Goal: Complete application form

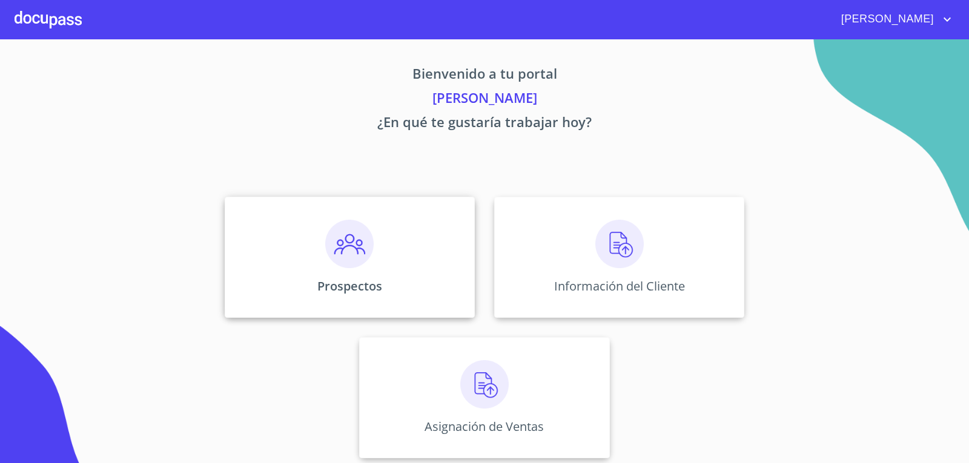
click at [333, 262] on img at bounding box center [349, 244] width 48 height 48
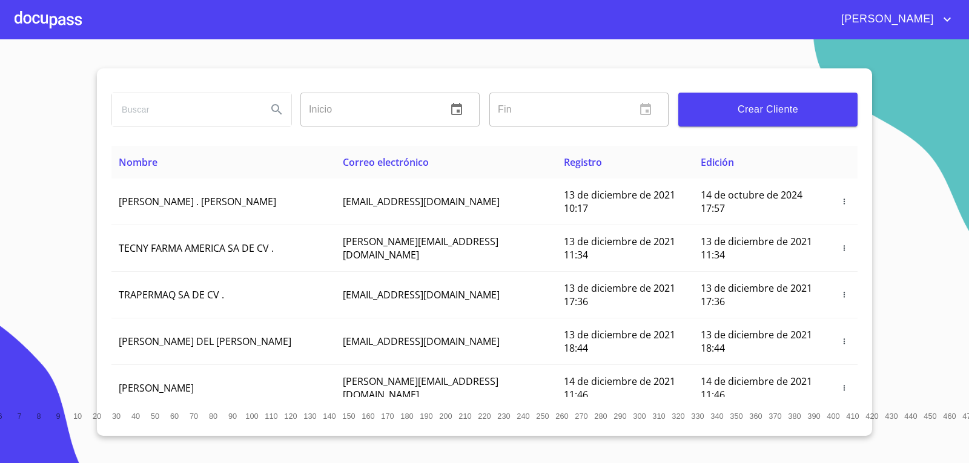
click at [750, 114] on span "Crear Cliente" at bounding box center [768, 109] width 160 height 17
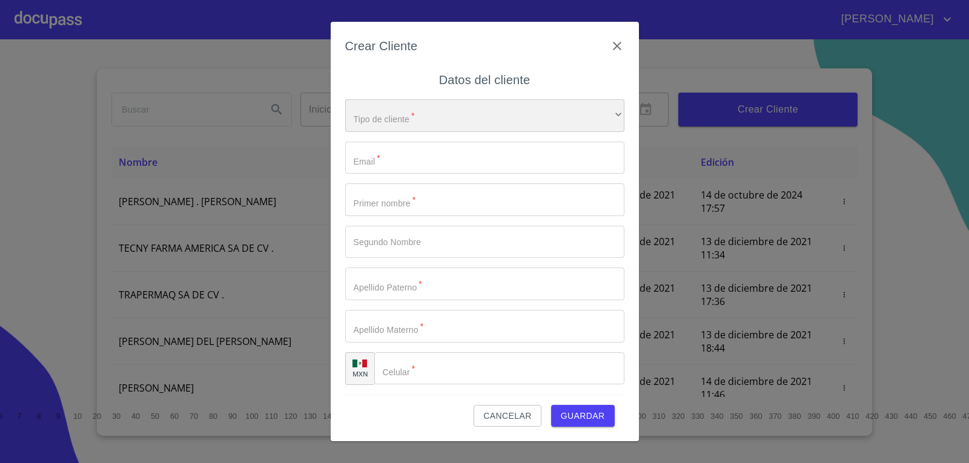
click at [403, 121] on div "​" at bounding box center [484, 115] width 279 height 33
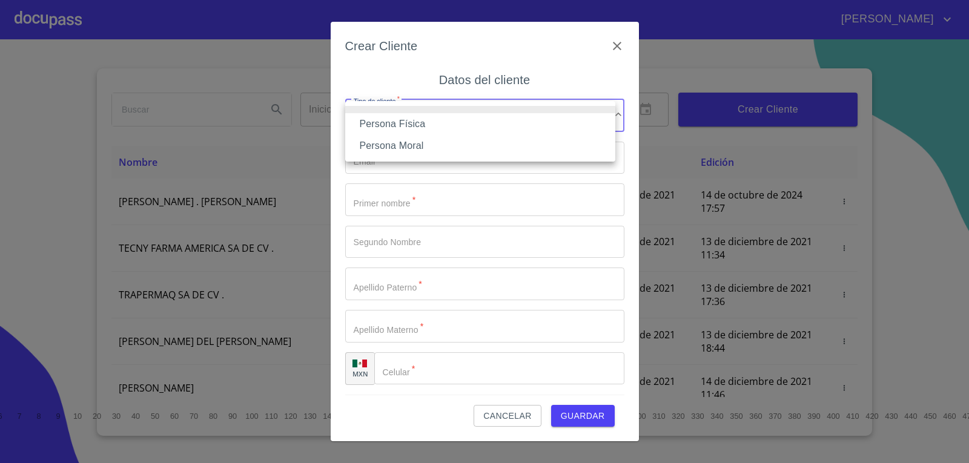
click at [425, 127] on li "Persona Física" at bounding box center [480, 124] width 270 height 22
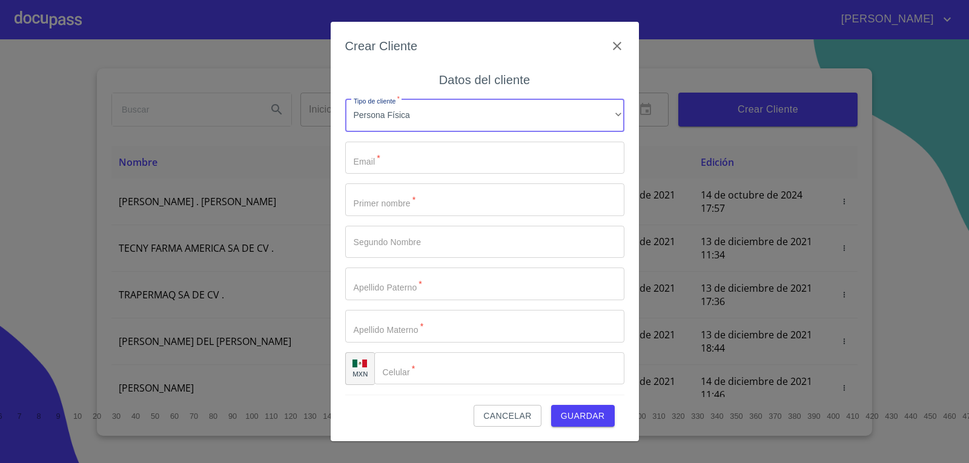
click at [406, 156] on input "Tipo de cliente   *" at bounding box center [484, 158] width 279 height 33
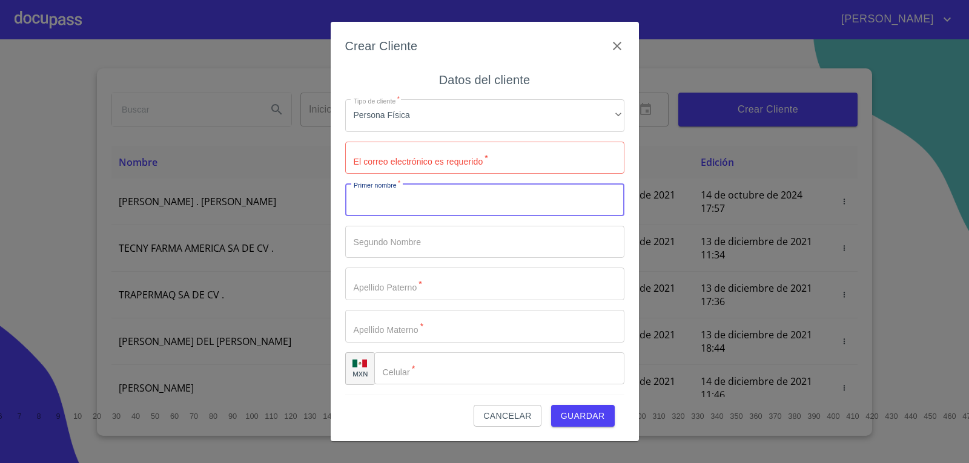
click at [422, 208] on input "Tipo de cliente   *" at bounding box center [484, 199] width 279 height 33
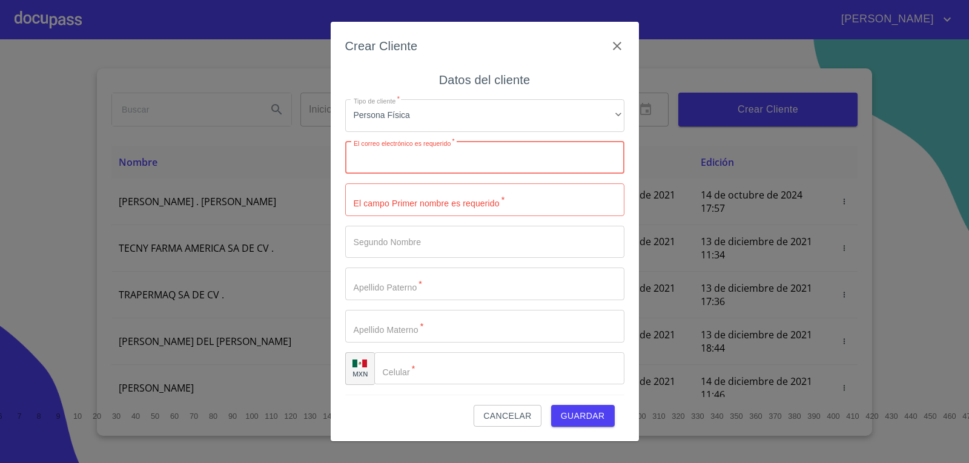
click at [429, 163] on input "Tipo de cliente   *" at bounding box center [484, 158] width 279 height 33
type input "[EMAIL_ADDRESS][DOMAIN_NAME]"
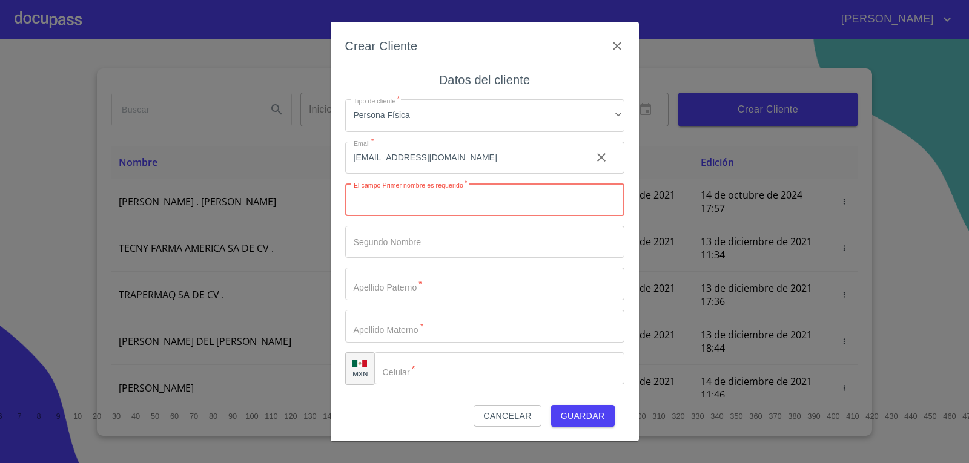
click at [443, 205] on input "Tipo de cliente   *" at bounding box center [484, 199] width 279 height 33
type input "c"
type input "CESAR"
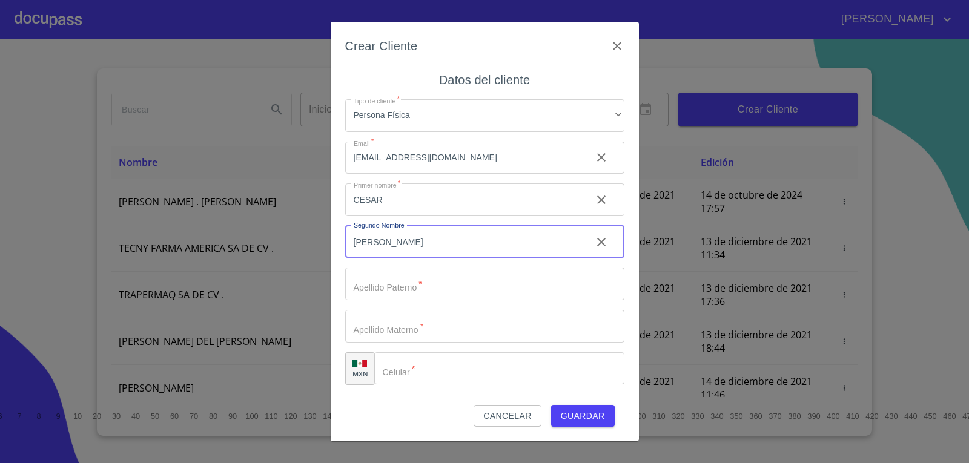
type input "[PERSON_NAME]"
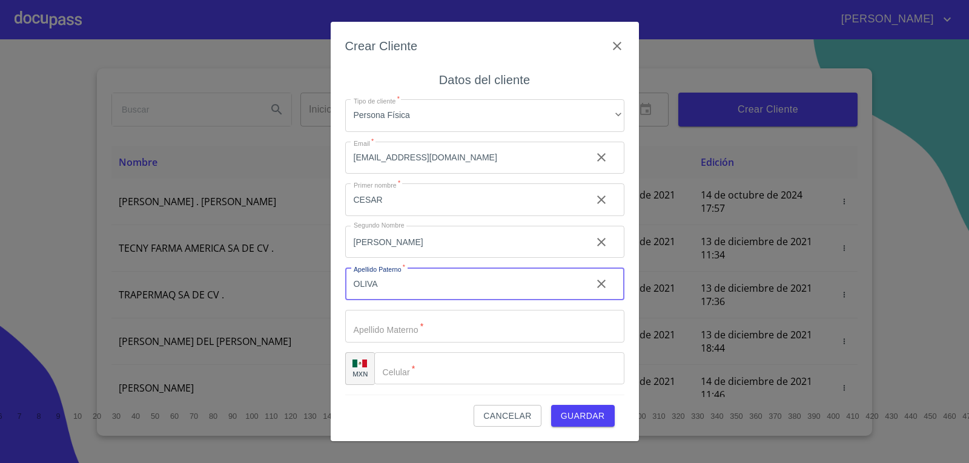
type input "OLIVA"
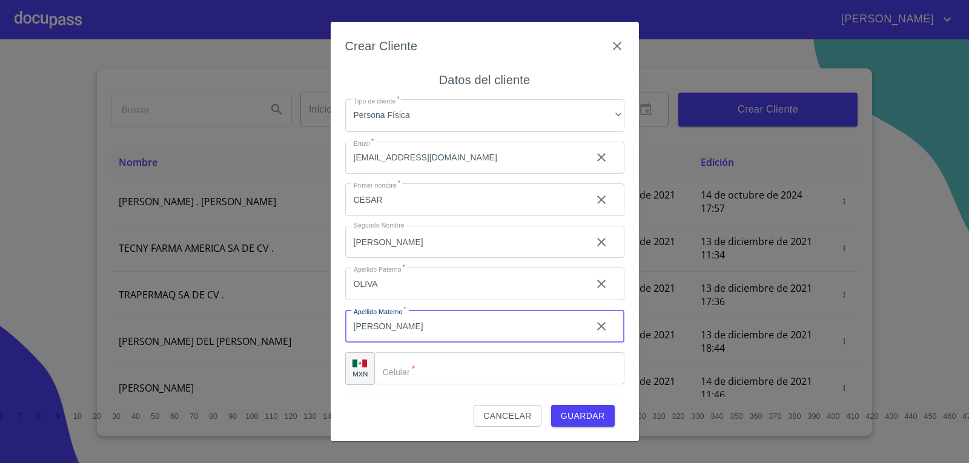
type input "[PERSON_NAME]"
click at [586, 418] on span "Guardar" at bounding box center [583, 416] width 44 height 15
click at [440, 372] on input "Tipo de cliente   *" at bounding box center [513, 368] width 219 height 33
type input "[PHONE_NUMBER]"
click at [589, 412] on span "Guardar" at bounding box center [583, 416] width 44 height 15
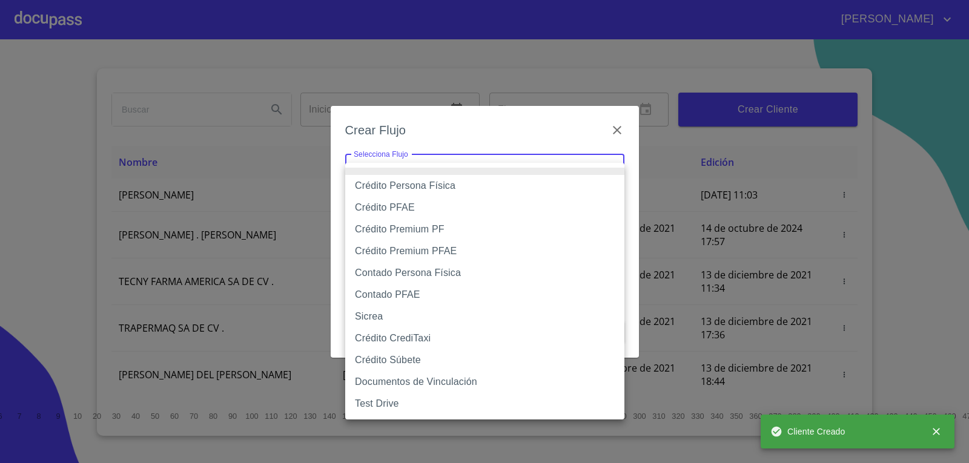
click at [447, 177] on body "[PERSON_NAME] ​ Fin ​ Crear Cliente Nombre Correo electrónico Registro Edición …" at bounding box center [484, 231] width 969 height 463
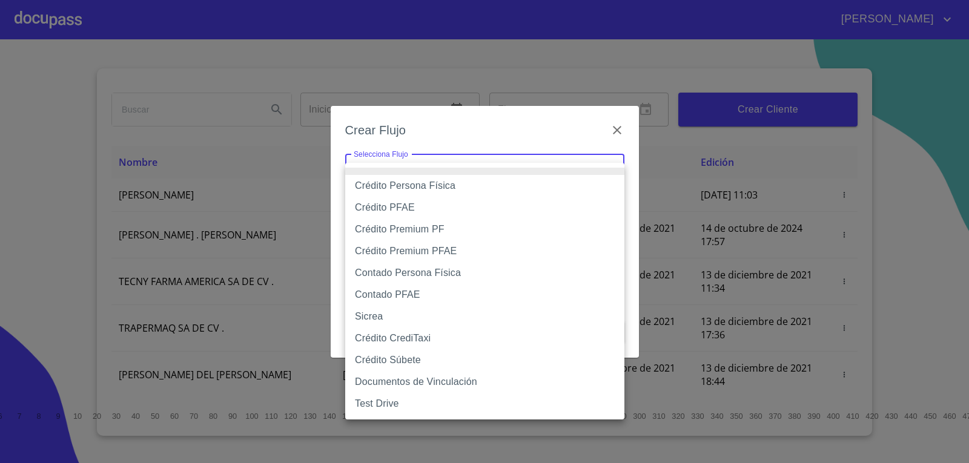
click at [624, 144] on div at bounding box center [484, 231] width 969 height 463
click at [617, 170] on body "[PERSON_NAME] ​ Fin ​ Crear Cliente Nombre Correo electrónico Registro Edición …" at bounding box center [484, 231] width 969 height 463
click at [596, 190] on li "Crédito Persona Física" at bounding box center [484, 186] width 279 height 22
type input "61b033e49b8c202ad5bb7912"
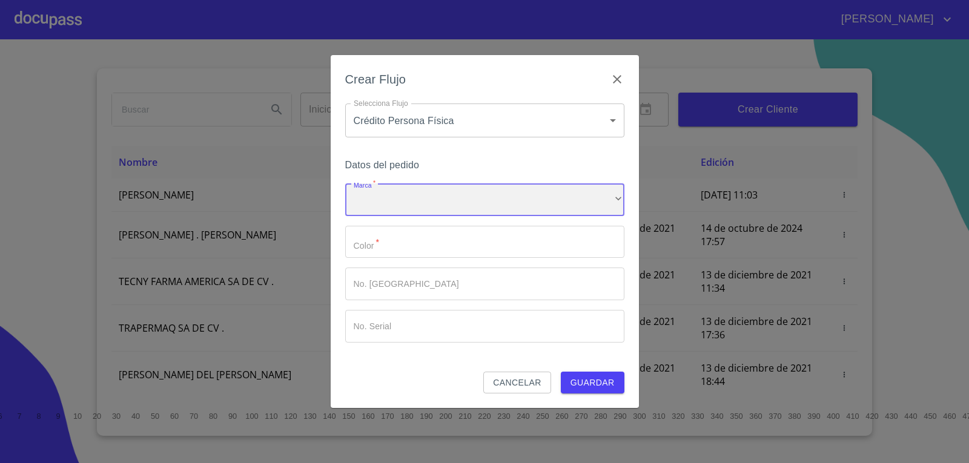
click at [492, 206] on div "​" at bounding box center [484, 199] width 279 height 33
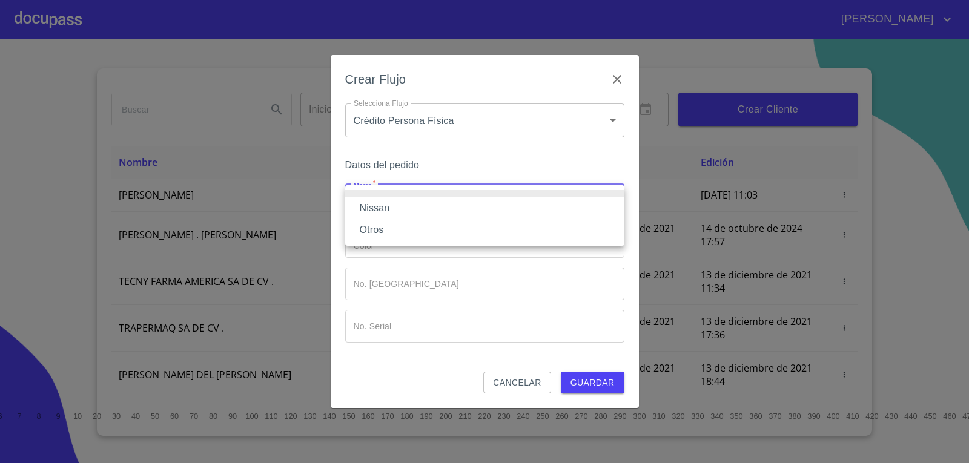
click at [478, 214] on li "Nissan" at bounding box center [484, 208] width 279 height 22
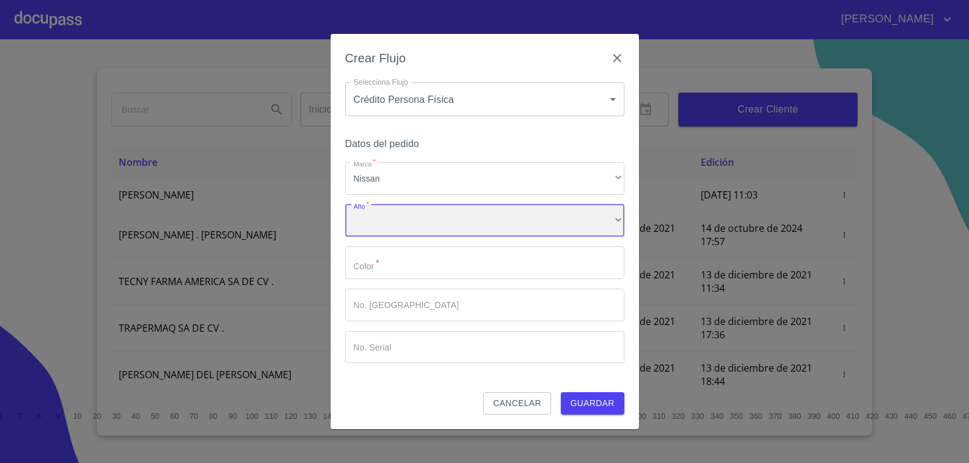
click at [487, 217] on div "​" at bounding box center [484, 221] width 279 height 33
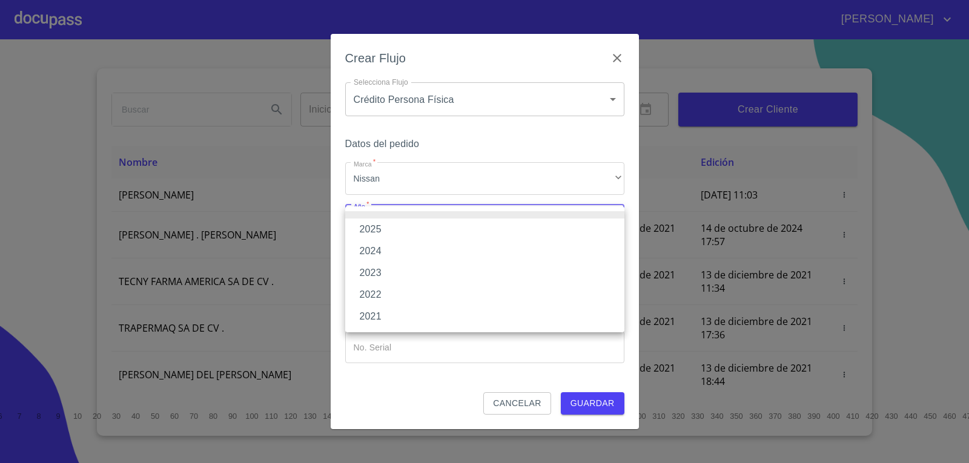
click at [475, 235] on li "2025" at bounding box center [484, 230] width 279 height 22
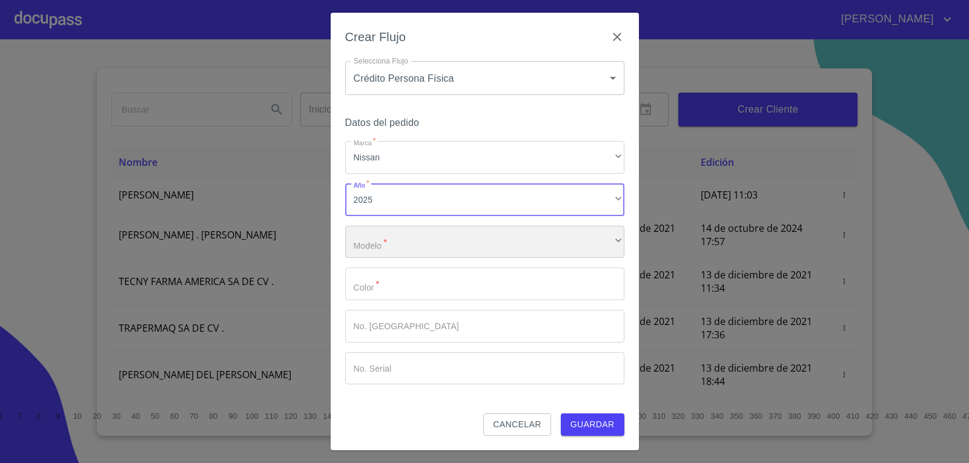
click at [489, 237] on div "​" at bounding box center [484, 242] width 279 height 33
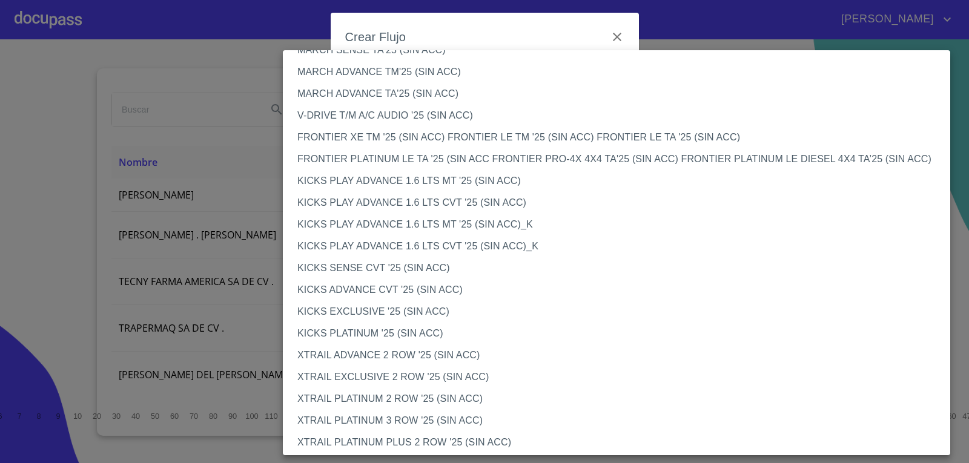
scroll to position [920, 0]
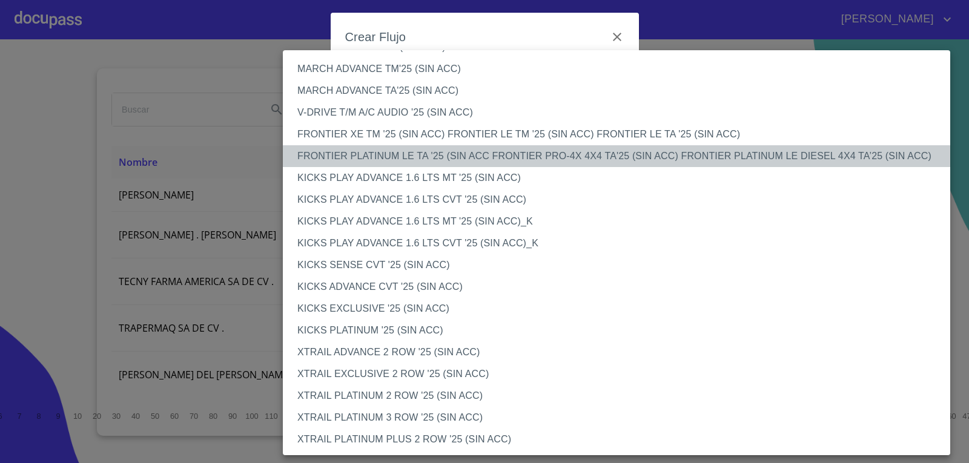
click at [621, 156] on li "FRONTIER PLATINUM LE TA '25 (SIN ACC FRONTIER PRO-4X 4X4 TA'25 (SIN ACC) FRONTI…" at bounding box center [621, 156] width 676 height 22
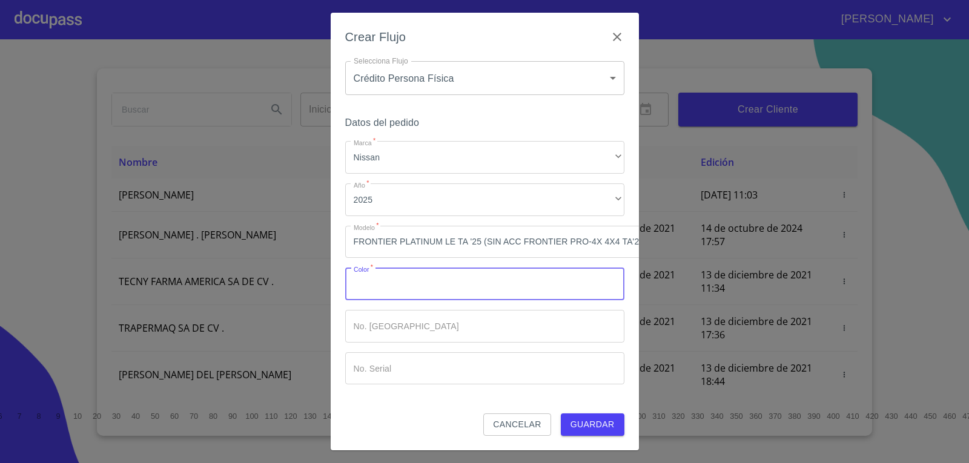
click at [486, 288] on input "Marca   *" at bounding box center [484, 284] width 279 height 33
type input "GRIS"
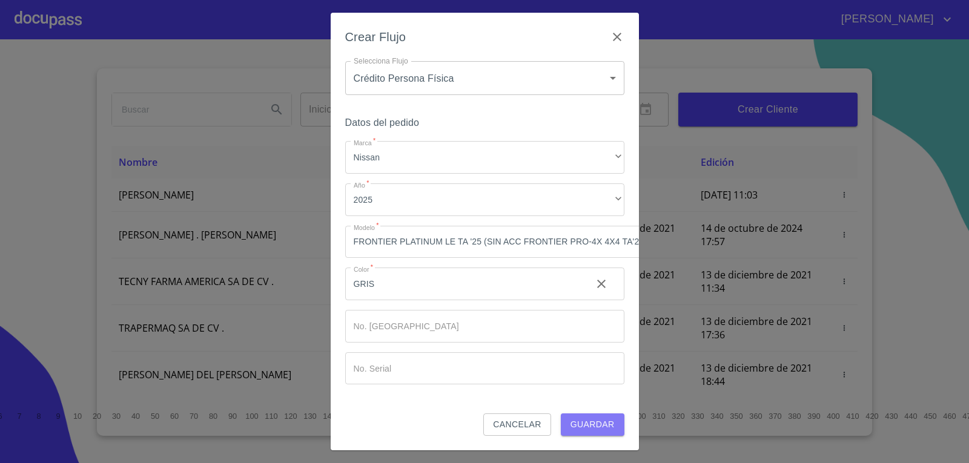
click at [576, 417] on span "Guardar" at bounding box center [592, 424] width 44 height 15
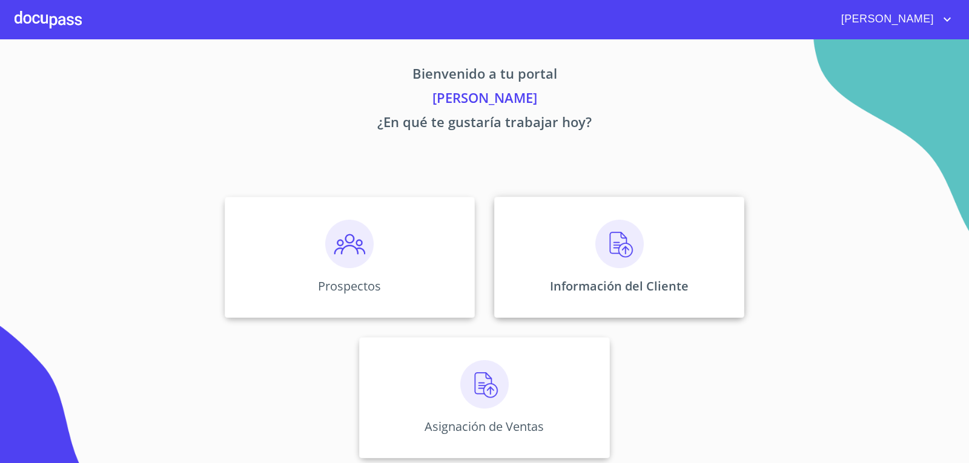
click at [662, 282] on p "Información del Cliente" at bounding box center [619, 286] width 139 height 16
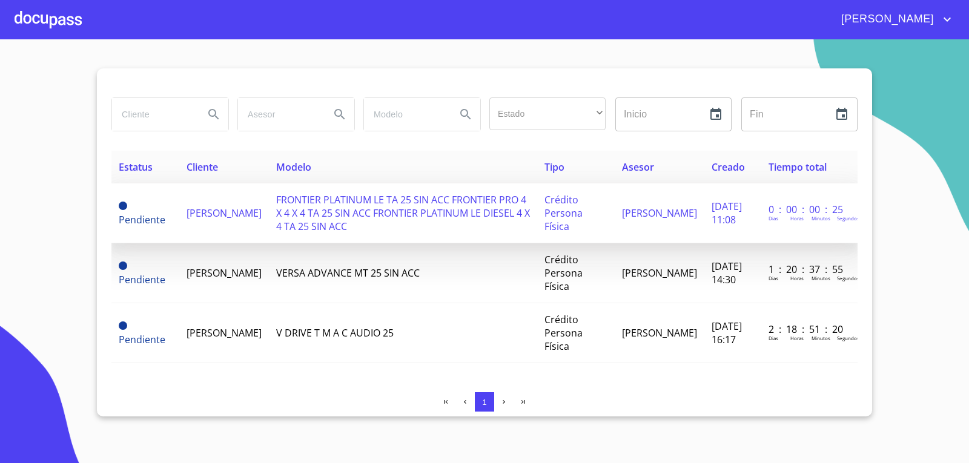
click at [216, 220] on span "[PERSON_NAME]" at bounding box center [223, 212] width 75 height 13
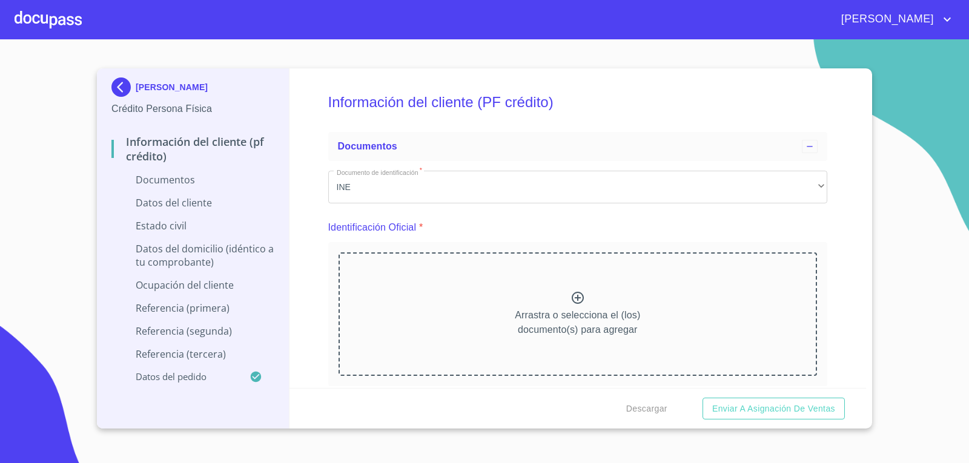
click at [572, 298] on icon at bounding box center [578, 298] width 12 height 12
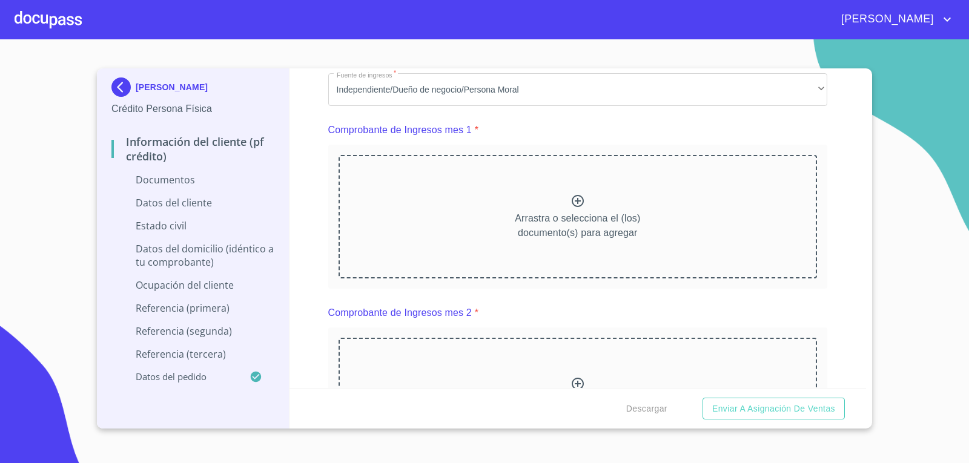
scroll to position [848, 0]
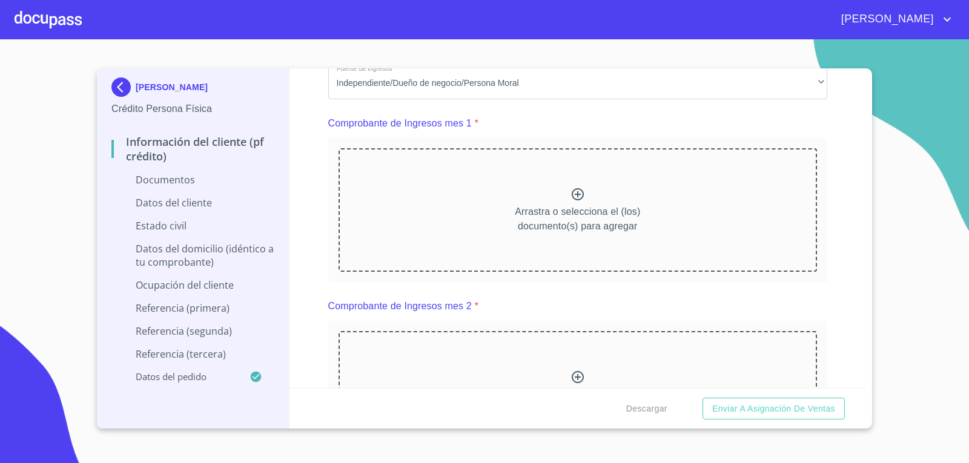
click at [573, 190] on icon at bounding box center [577, 194] width 15 height 15
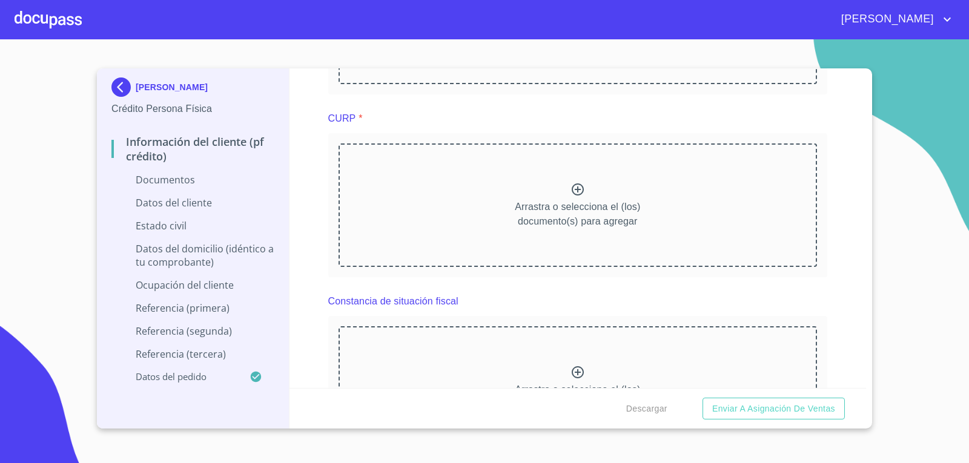
scroll to position [1768, 0]
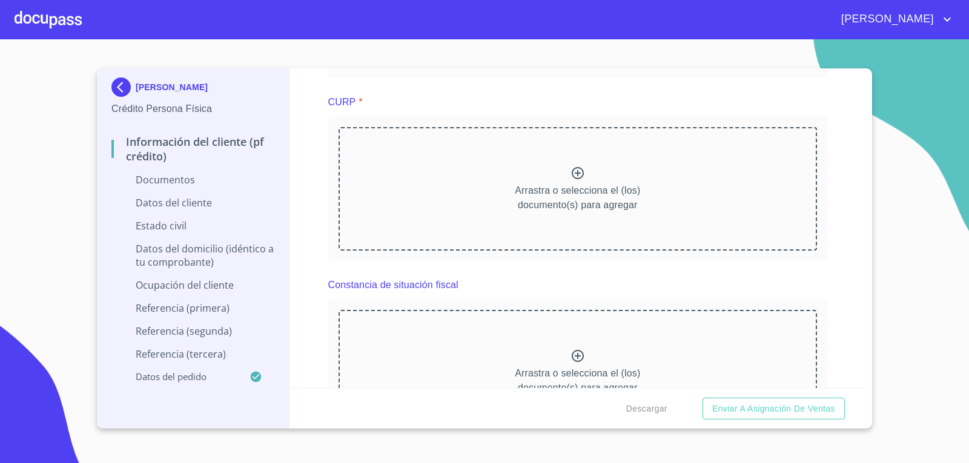
click at [570, 176] on icon at bounding box center [577, 173] width 15 height 15
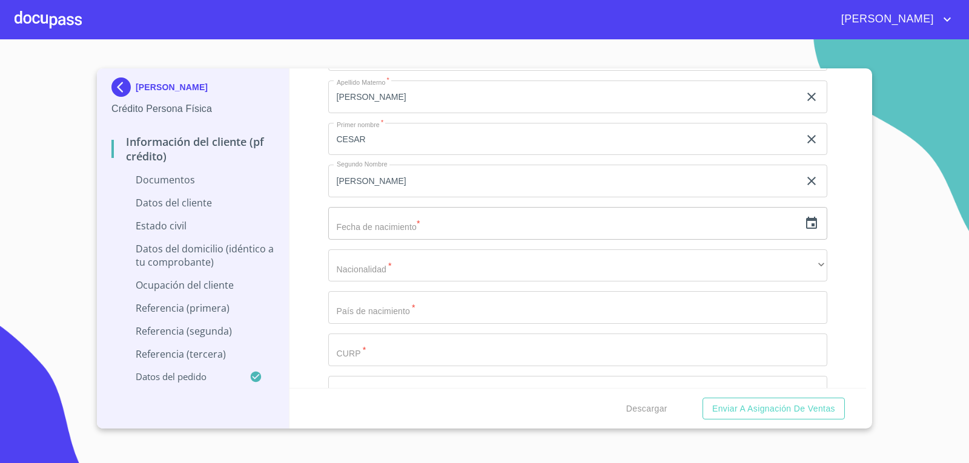
scroll to position [2507, 0]
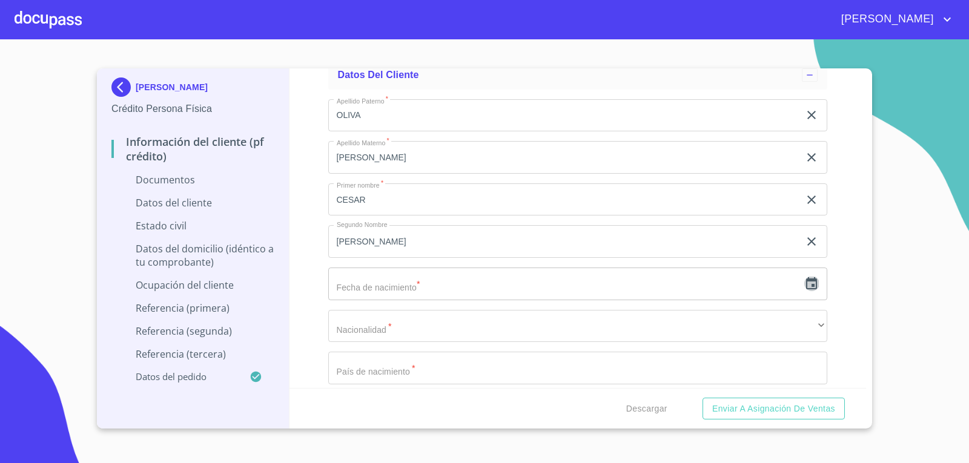
click at [804, 284] on icon "button" at bounding box center [811, 284] width 15 height 15
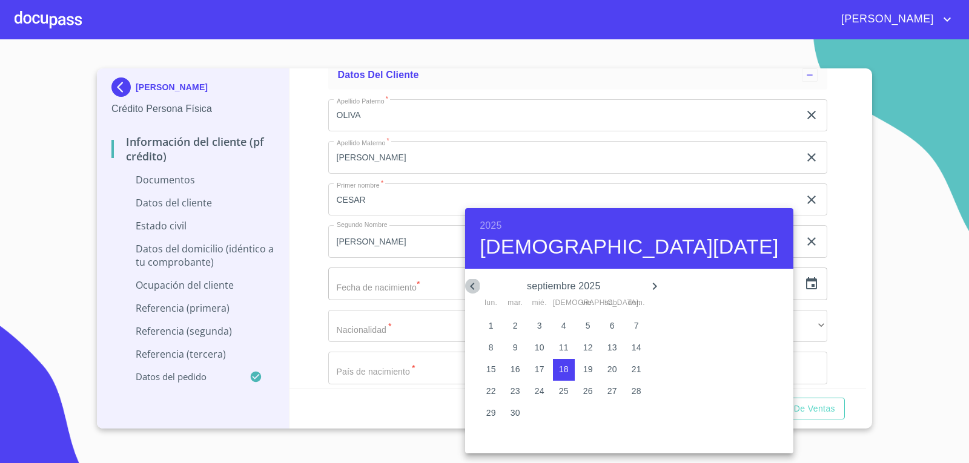
click at [476, 285] on icon "button" at bounding box center [472, 286] width 15 height 15
click at [495, 222] on h6 "2025" at bounding box center [491, 225] width 22 height 17
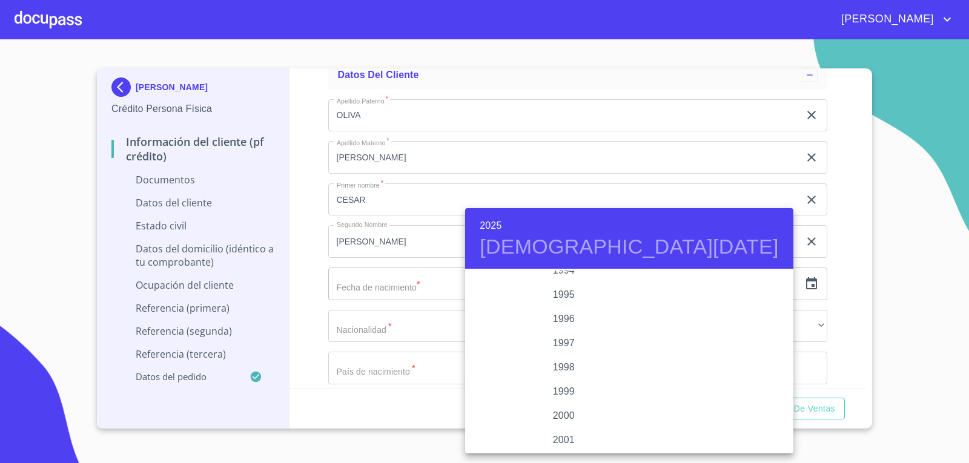
scroll to position [1623, 0]
click at [552, 326] on div "1994" at bounding box center [563, 331] width 197 height 24
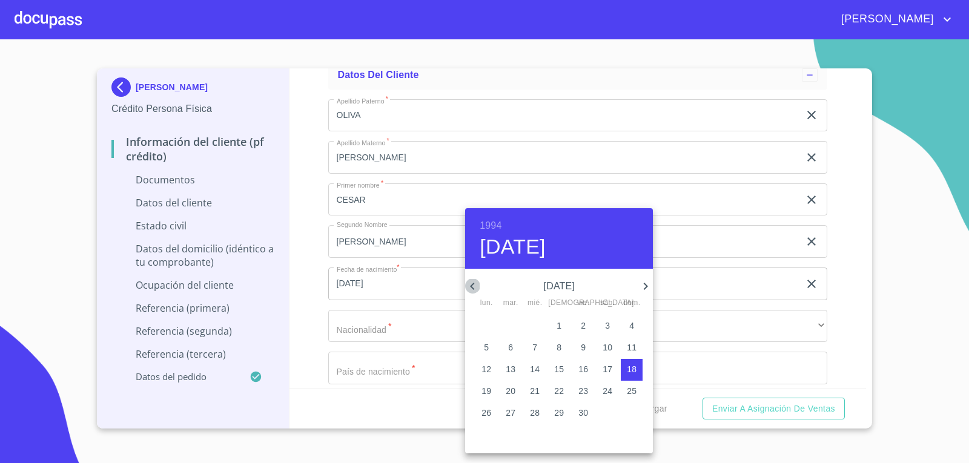
click at [477, 281] on icon "button" at bounding box center [472, 286] width 15 height 15
click at [536, 389] on p "22" at bounding box center [535, 391] width 10 height 12
type input "22 de jun. de 1994"
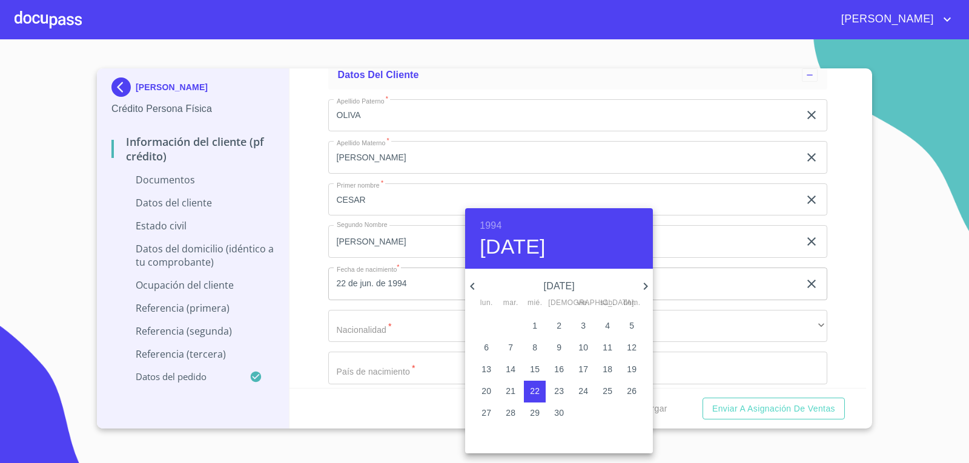
click at [397, 334] on div at bounding box center [484, 231] width 969 height 463
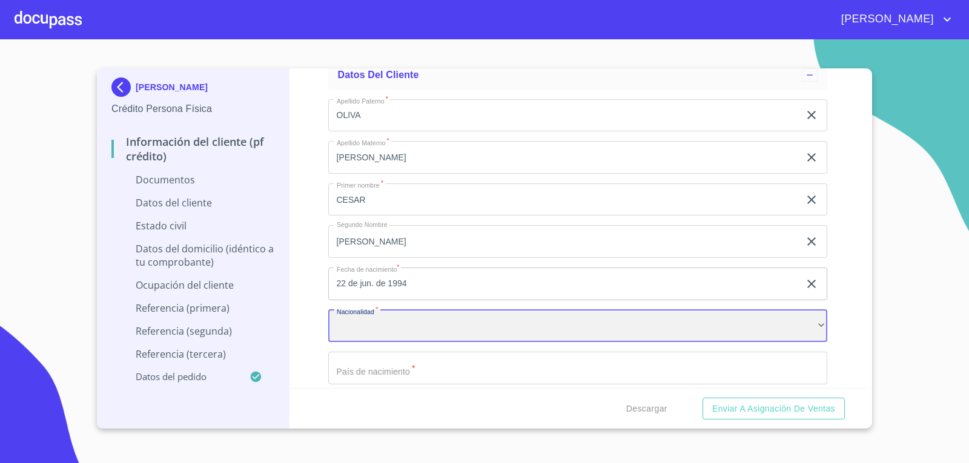
click at [397, 332] on div "​" at bounding box center [578, 326] width 500 height 33
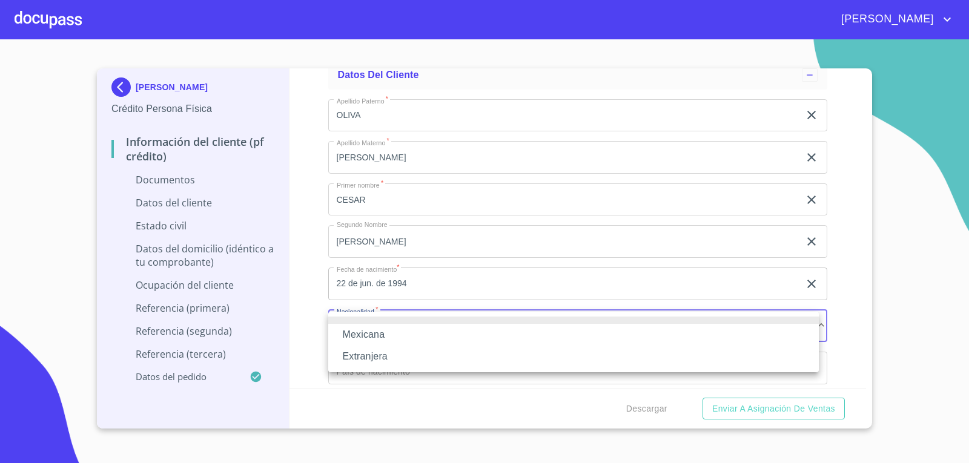
click at [397, 340] on li "Mexicana" at bounding box center [573, 335] width 490 height 22
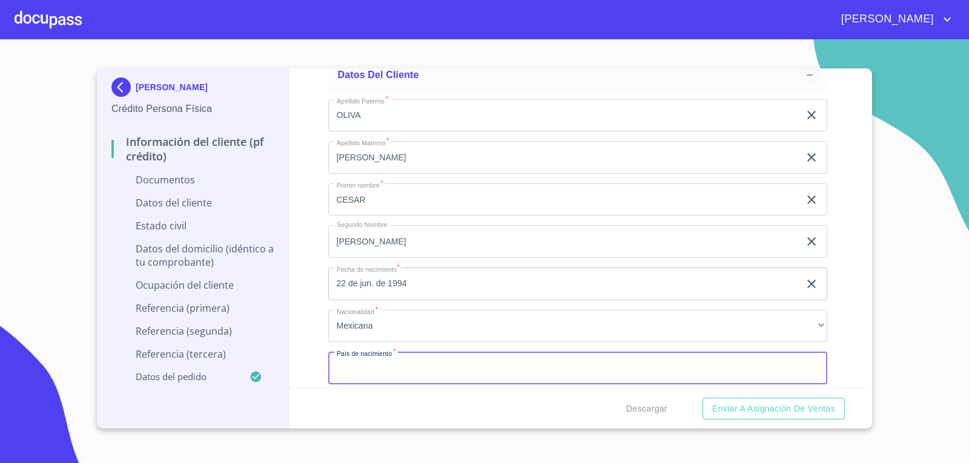
click at [408, 371] on input "Documento de identificación   *" at bounding box center [578, 368] width 500 height 33
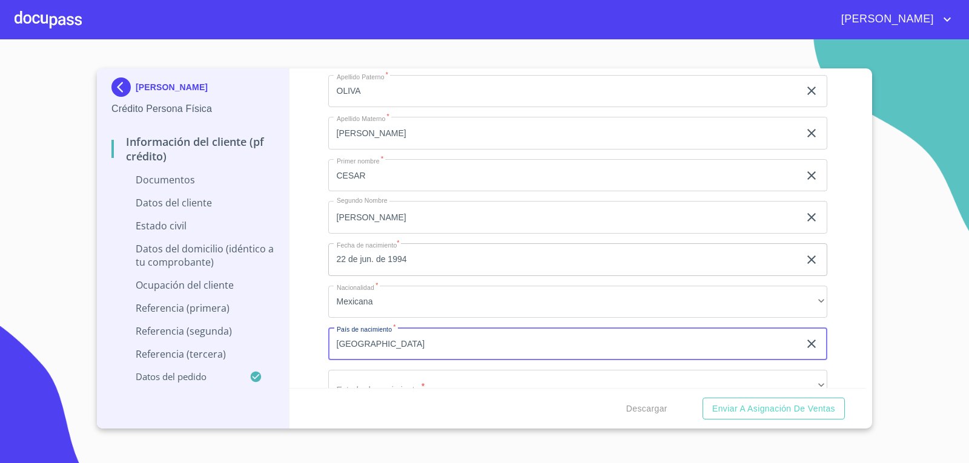
scroll to position [2555, 0]
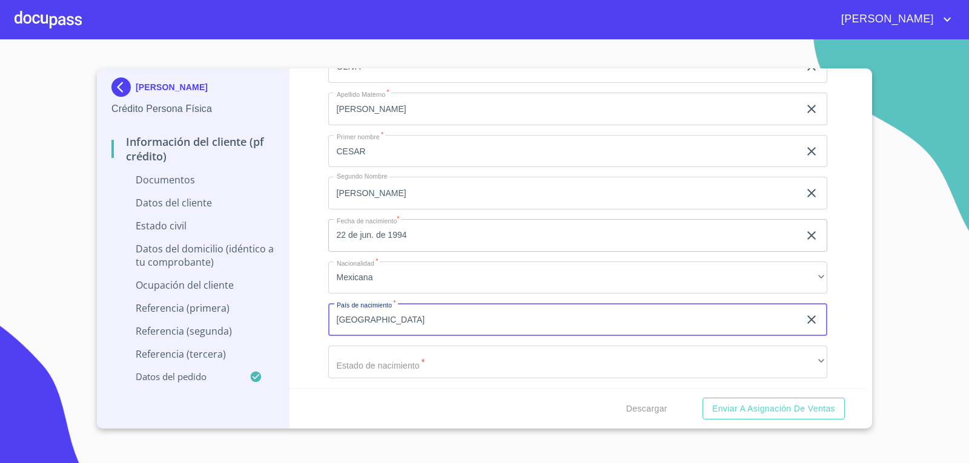
type input "[GEOGRAPHIC_DATA]"
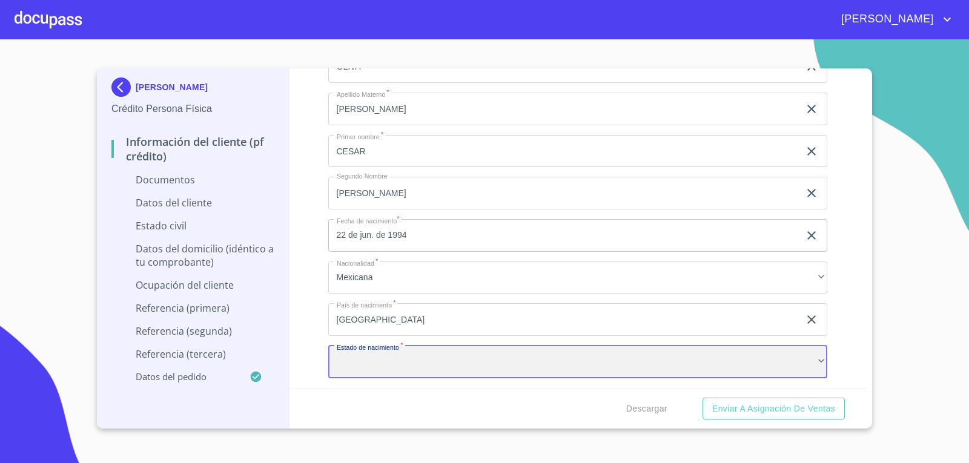
click at [427, 371] on div "​" at bounding box center [578, 362] width 500 height 33
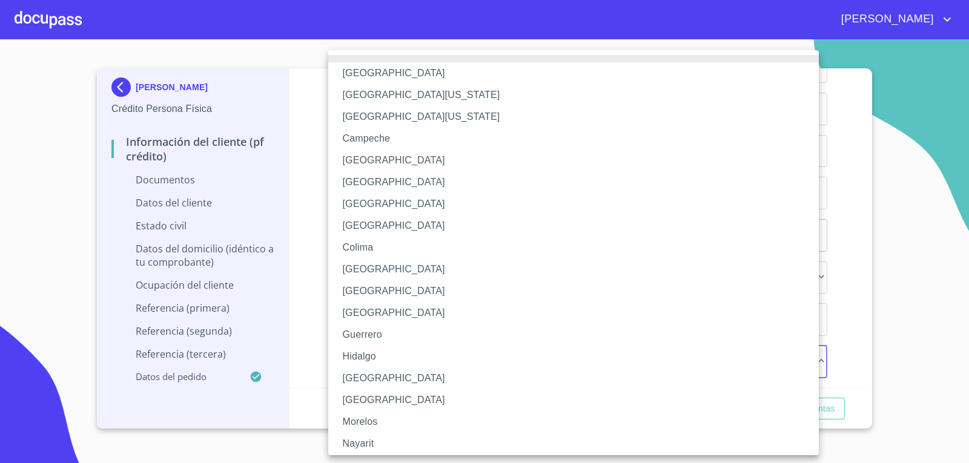
click at [426, 371] on li "[GEOGRAPHIC_DATA]" at bounding box center [578, 379] width 500 height 22
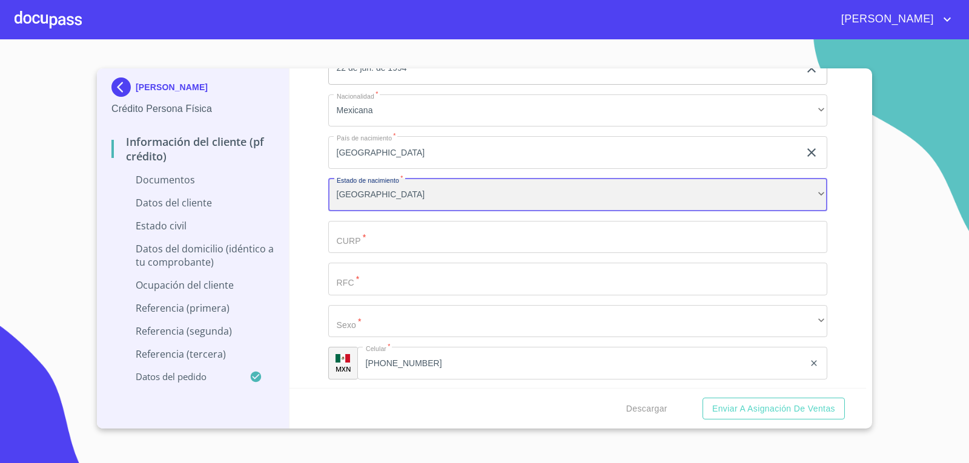
scroll to position [2725, 0]
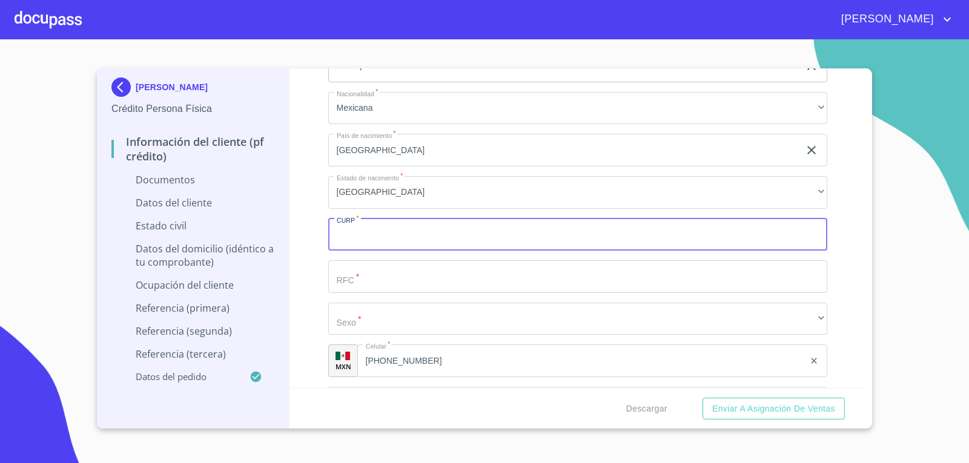
click at [418, 245] on input "Documento de identificación   *" at bounding box center [578, 235] width 500 height 33
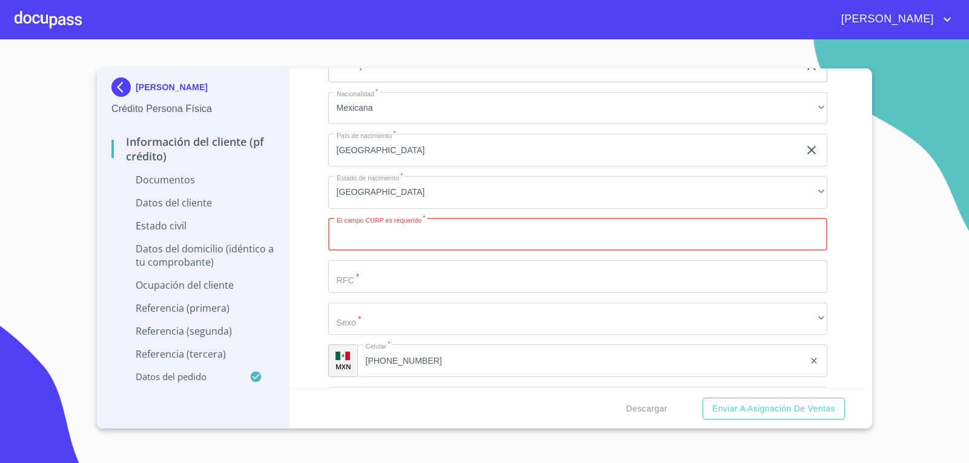
paste input "OIGC940622HJCLNS01"
type input "OIGC940622HJCLNS01"
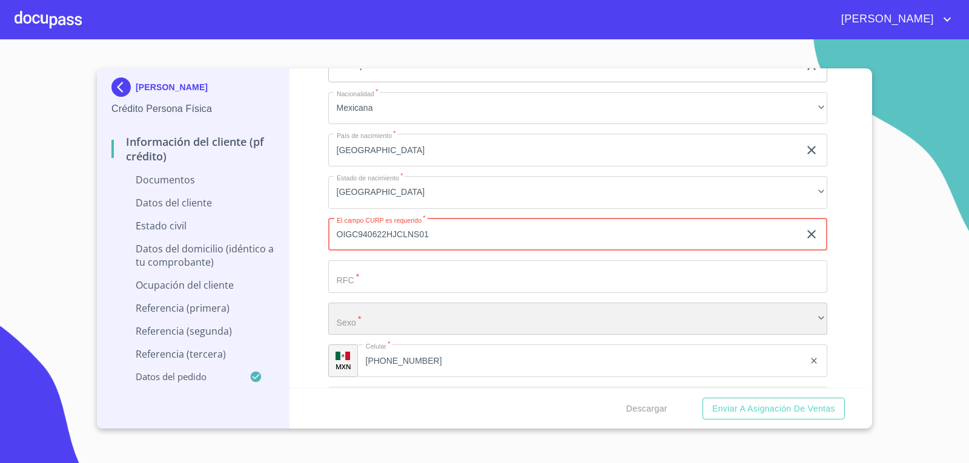
click at [448, 326] on div "​" at bounding box center [578, 319] width 500 height 33
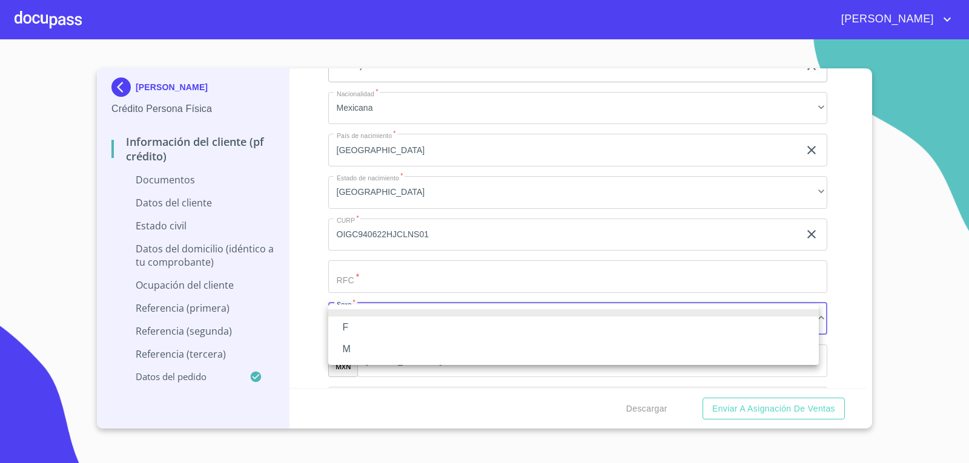
click at [404, 347] on li "M" at bounding box center [573, 349] width 490 height 22
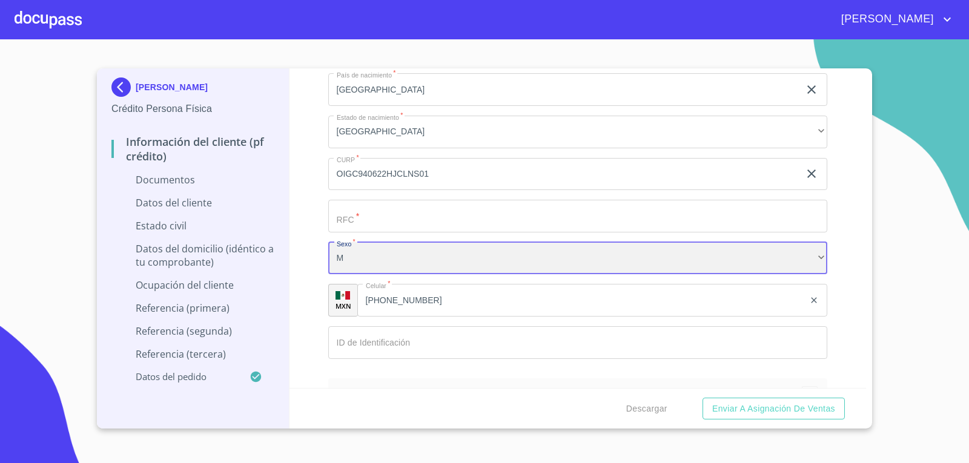
scroll to position [2846, 0]
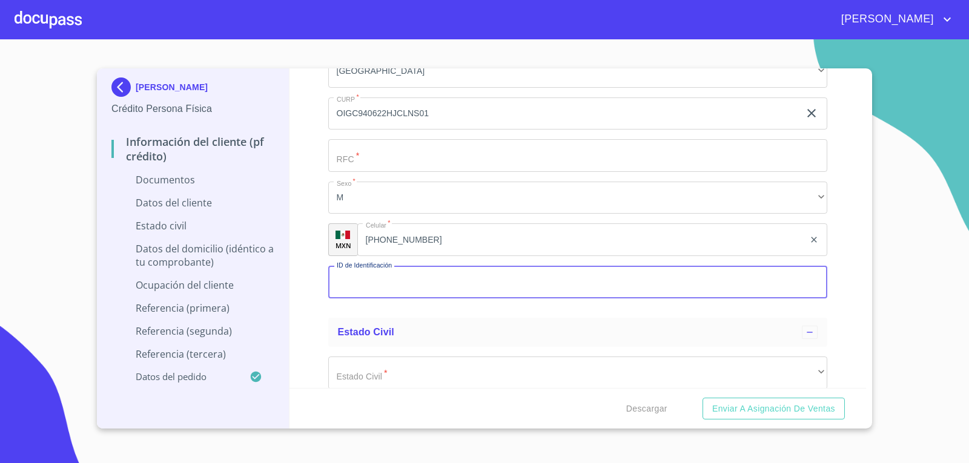
click at [452, 284] on input "Documento de identificación   *" at bounding box center [578, 282] width 500 height 33
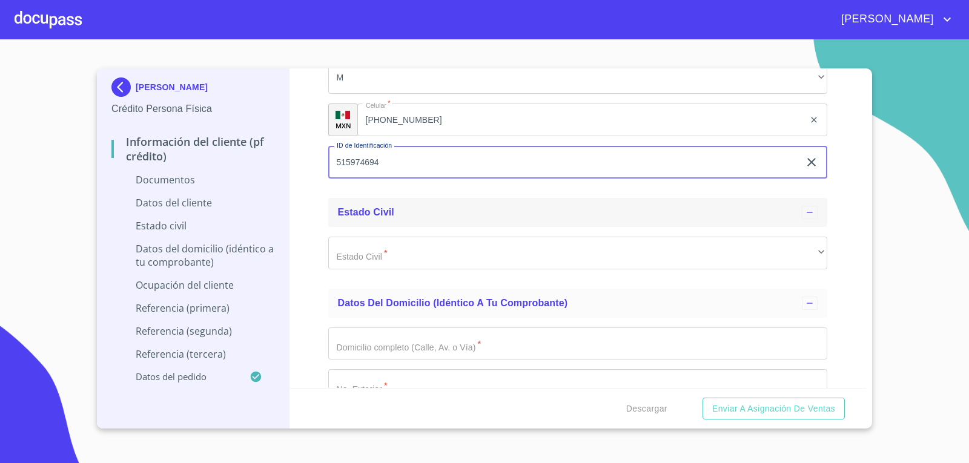
scroll to position [2967, 0]
type input "515974694"
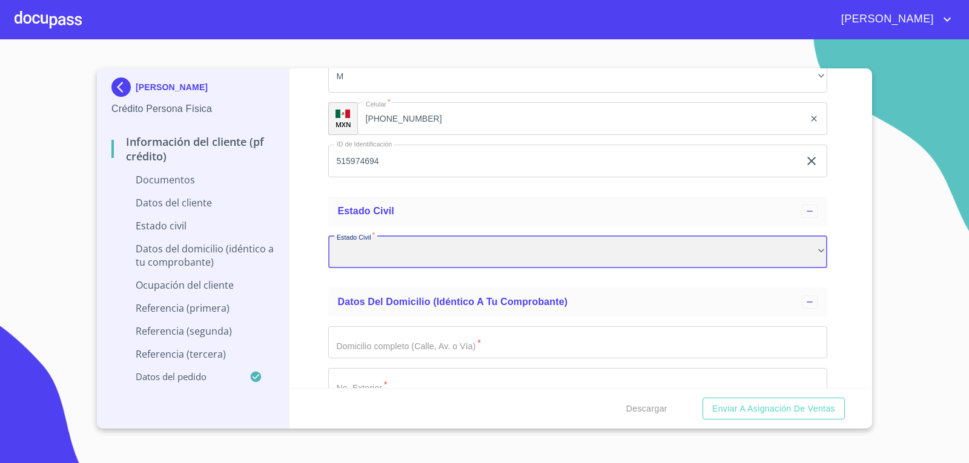
click at [661, 262] on div "​" at bounding box center [578, 252] width 500 height 33
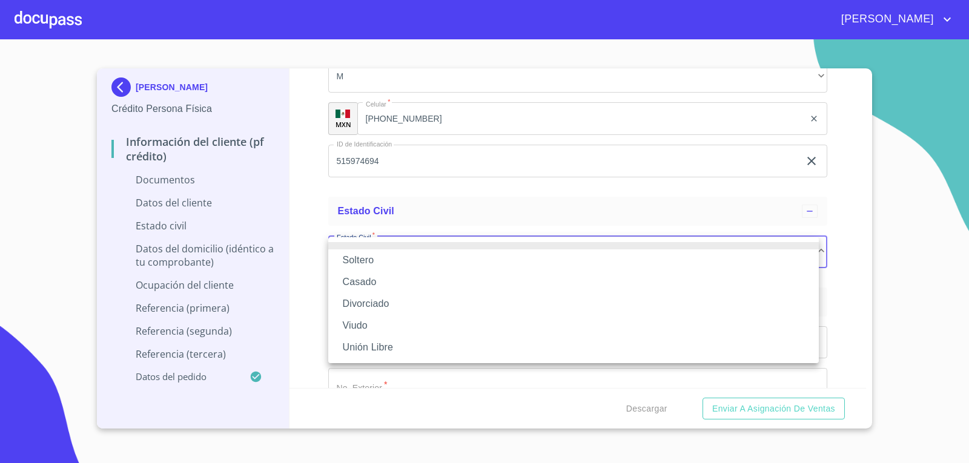
click at [724, 213] on div at bounding box center [484, 231] width 969 height 463
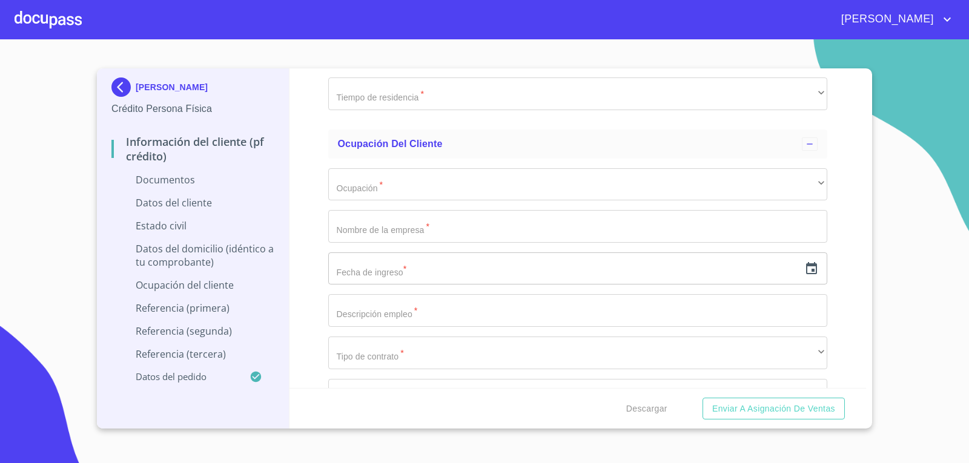
scroll to position [3633, 0]
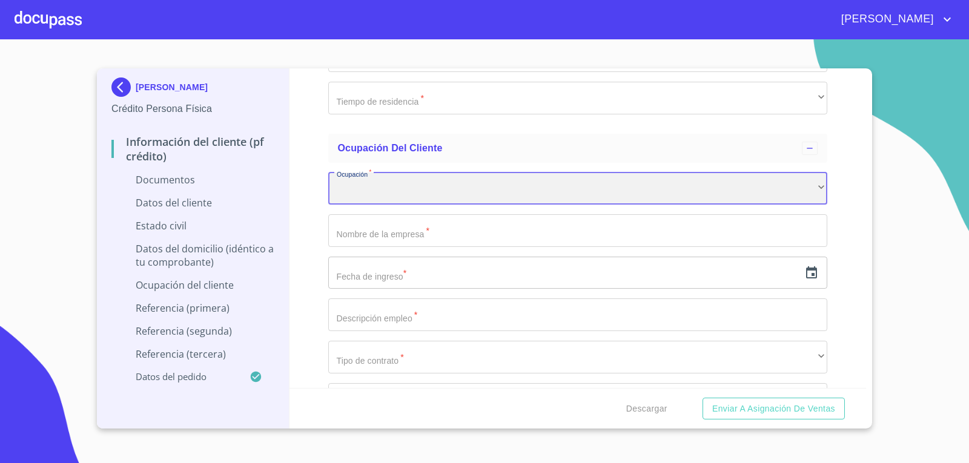
click at [445, 193] on div "​" at bounding box center [578, 189] width 500 height 33
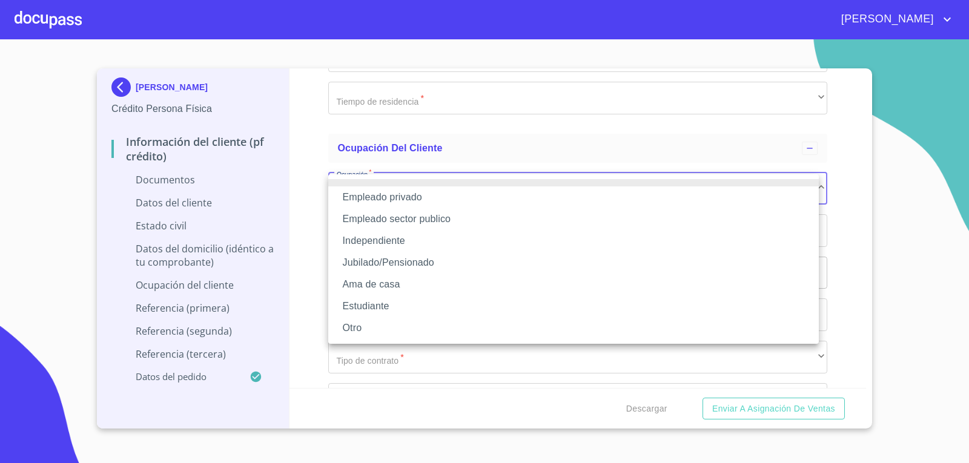
click at [445, 193] on li "Empleado privado" at bounding box center [573, 197] width 490 height 22
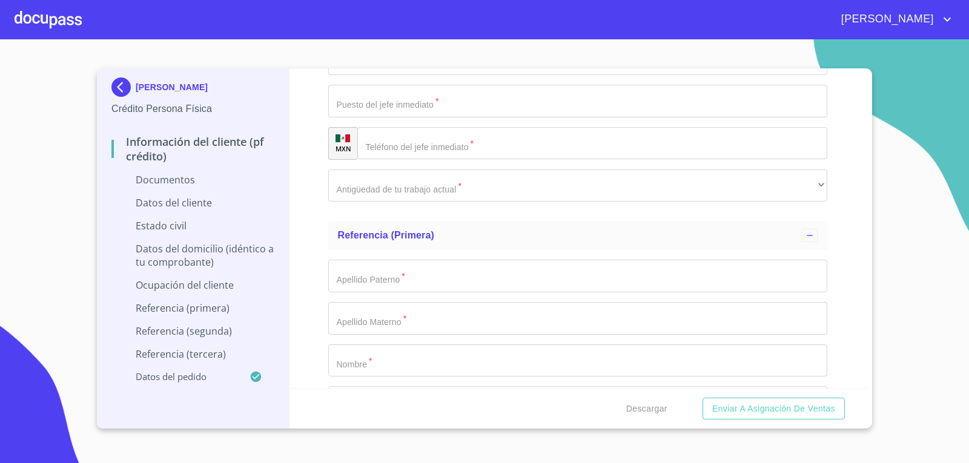
scroll to position [4481, 0]
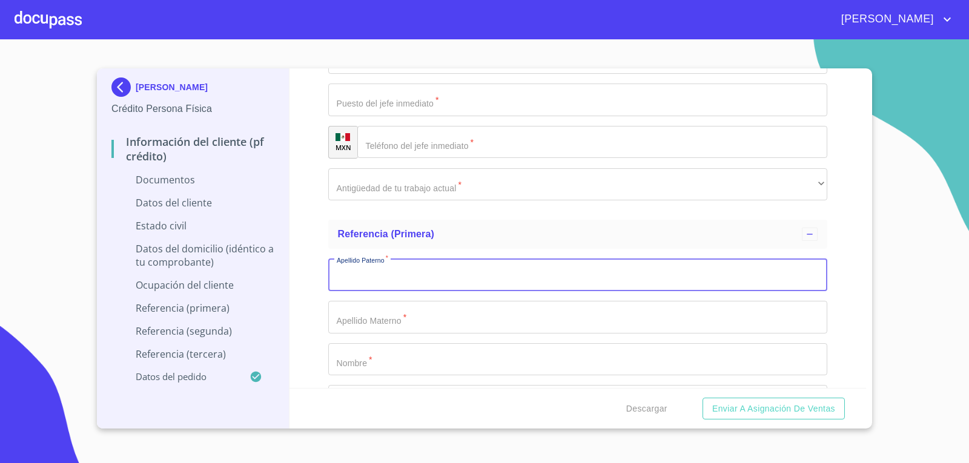
click at [484, 278] on input "Documento de identificación   *" at bounding box center [578, 275] width 500 height 33
type input "OLIVA"
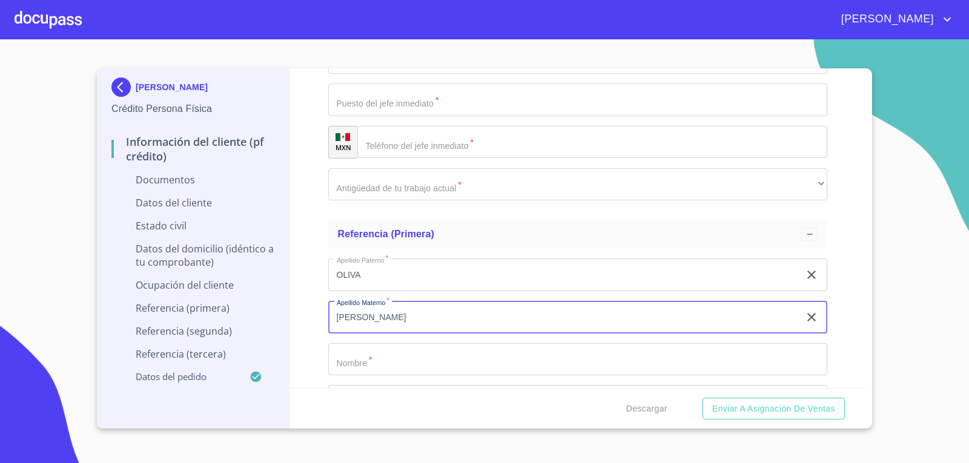
type input "[PERSON_NAME]"
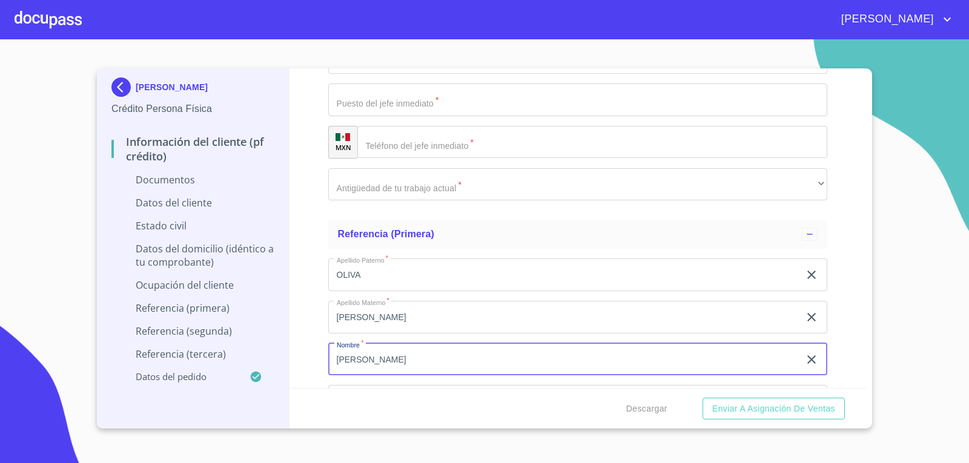
type input "[PERSON_NAME]"
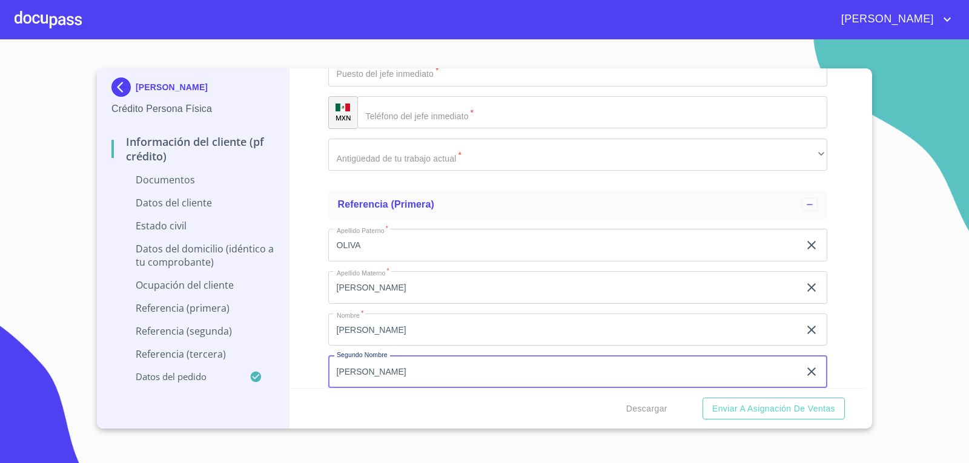
type input "[PERSON_NAME]"
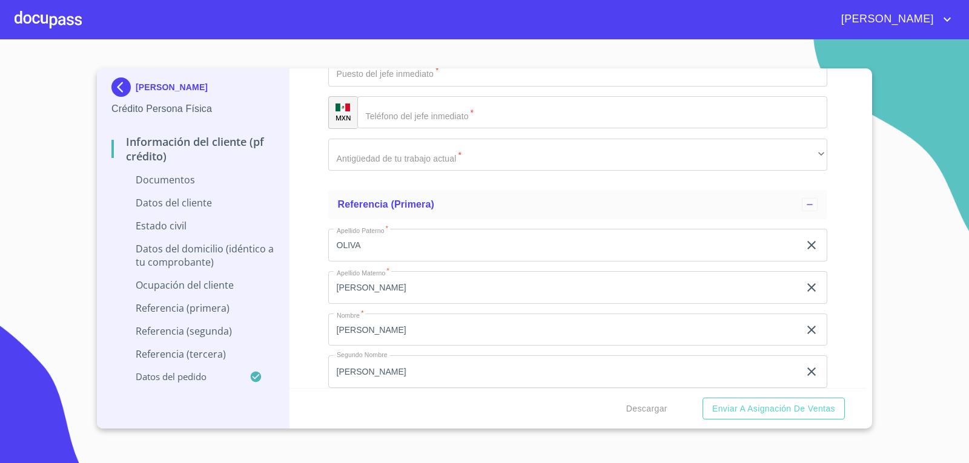
scroll to position [4696, 0]
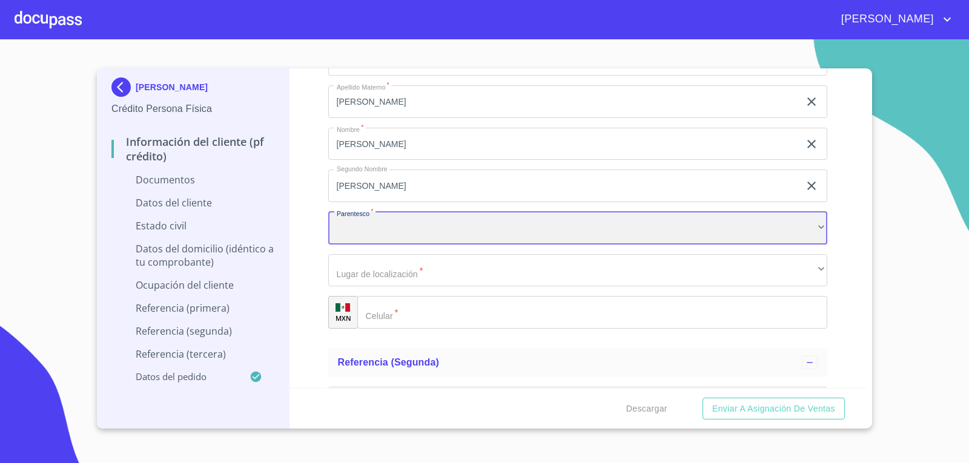
click at [492, 239] on div "​" at bounding box center [578, 228] width 500 height 33
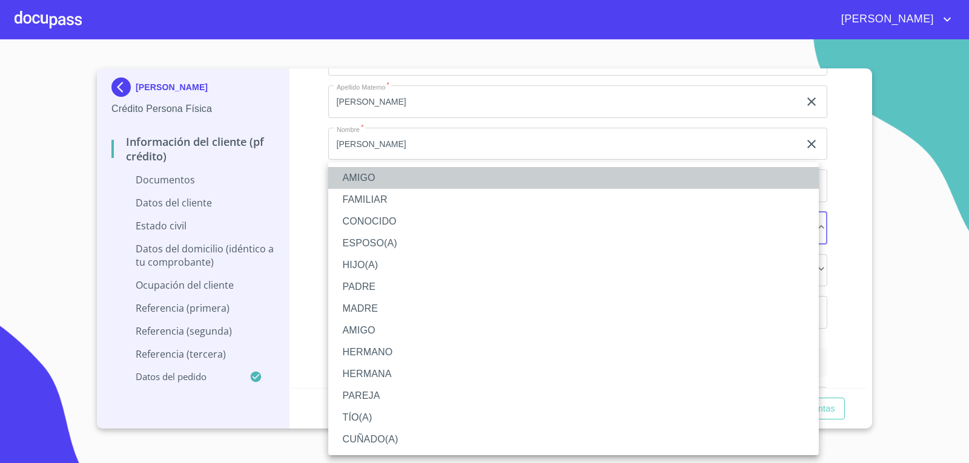
click at [530, 177] on li "AMIGO" at bounding box center [573, 178] width 490 height 22
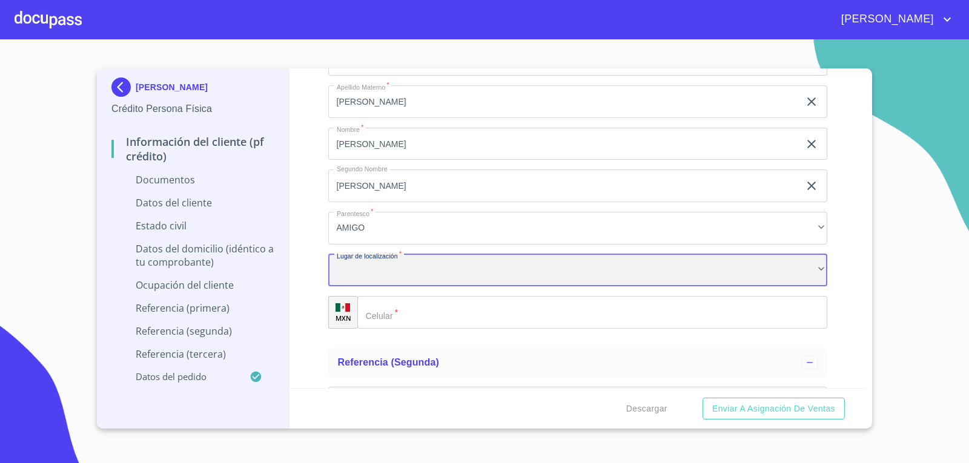
click at [444, 275] on div "​" at bounding box center [578, 270] width 500 height 33
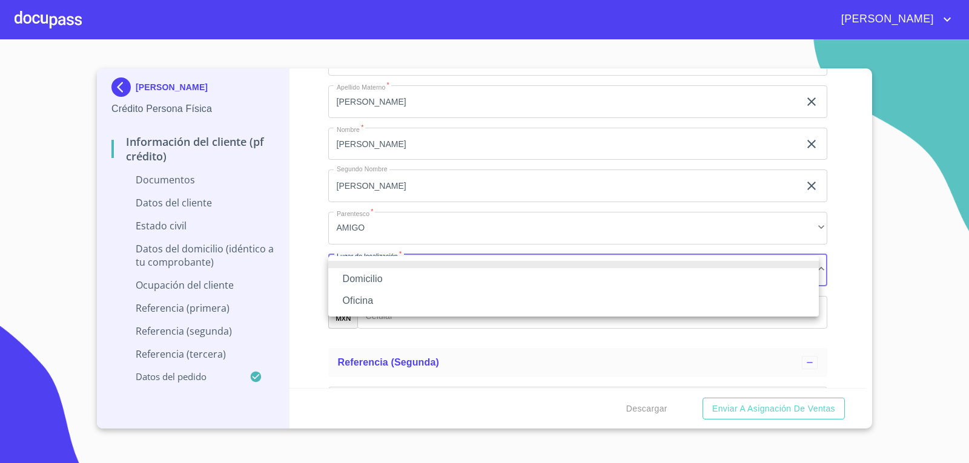
click at [438, 282] on li "Domicilio" at bounding box center [573, 279] width 490 height 22
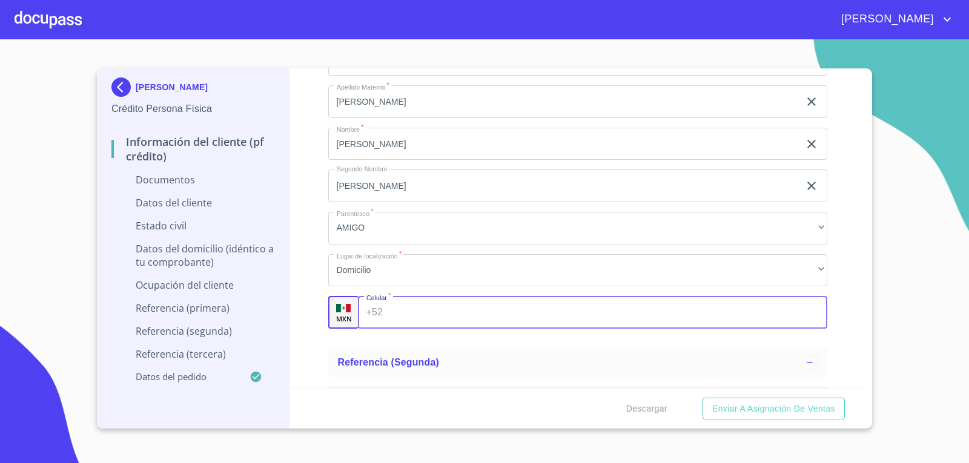
click at [435, 309] on input "Documento de identificación   *" at bounding box center [608, 312] width 440 height 33
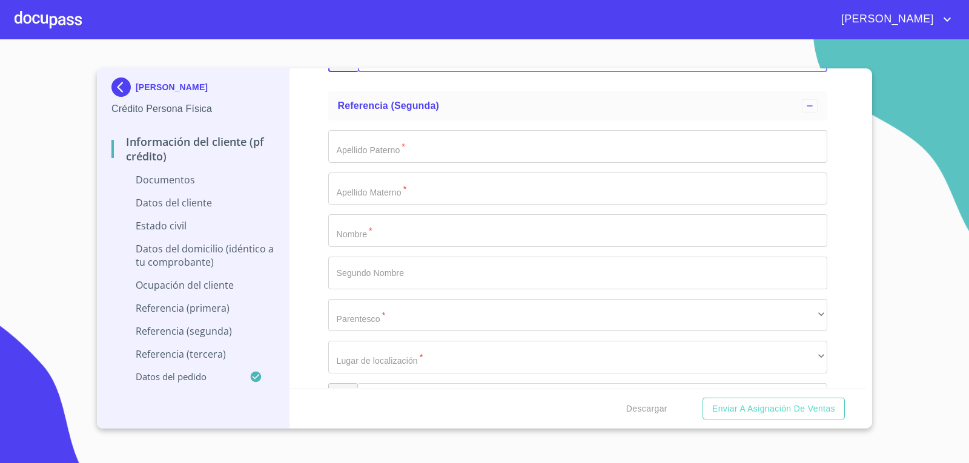
scroll to position [4999, 0]
type input "[PHONE_NUMBER]"
click at [406, 105] on input "Documento de identificación   *" at bounding box center [578, 100] width 500 height 33
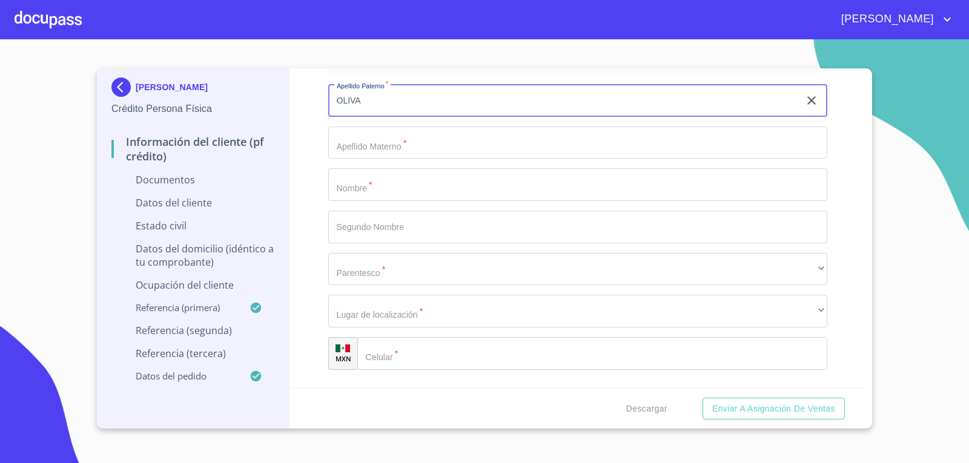
type input "OLIVA"
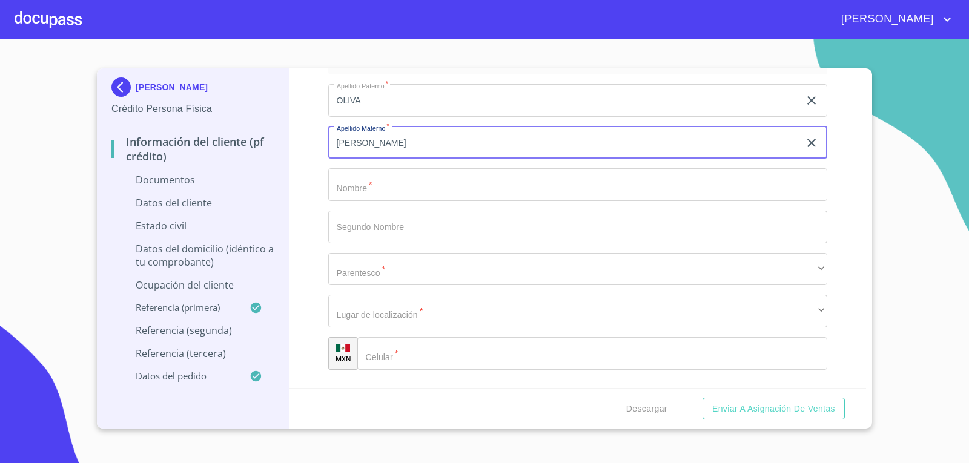
type input "[PERSON_NAME]"
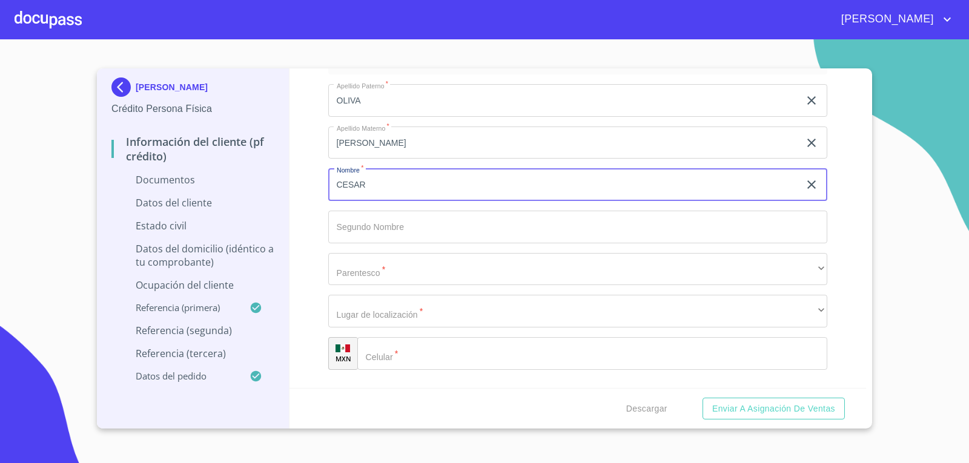
type input "CESAR"
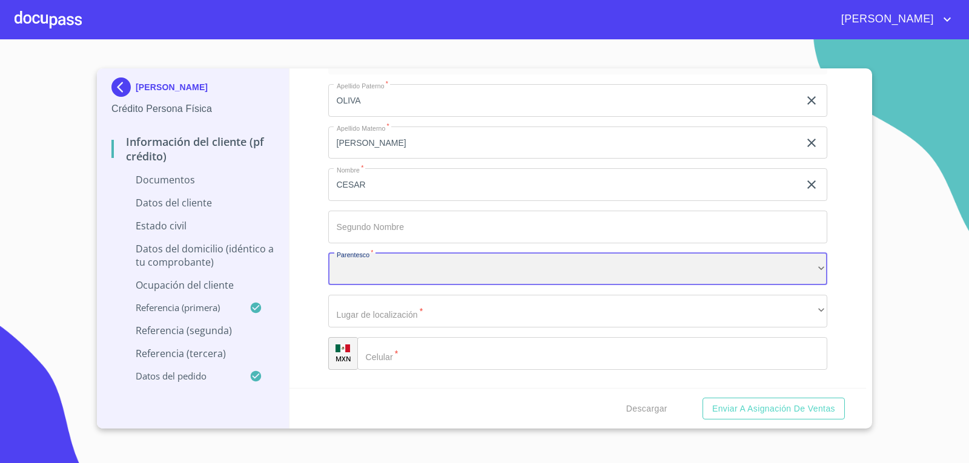
click at [424, 264] on div "​" at bounding box center [578, 269] width 500 height 33
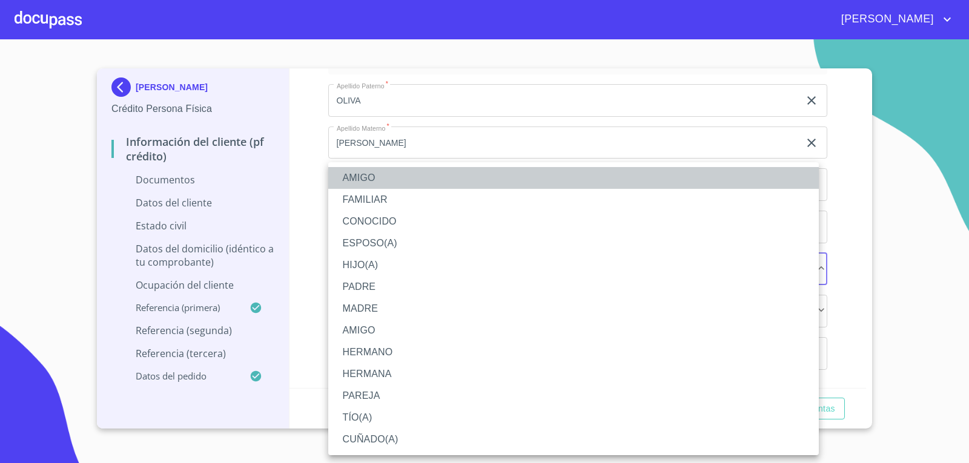
click at [369, 177] on li "AMIGO" at bounding box center [573, 178] width 490 height 22
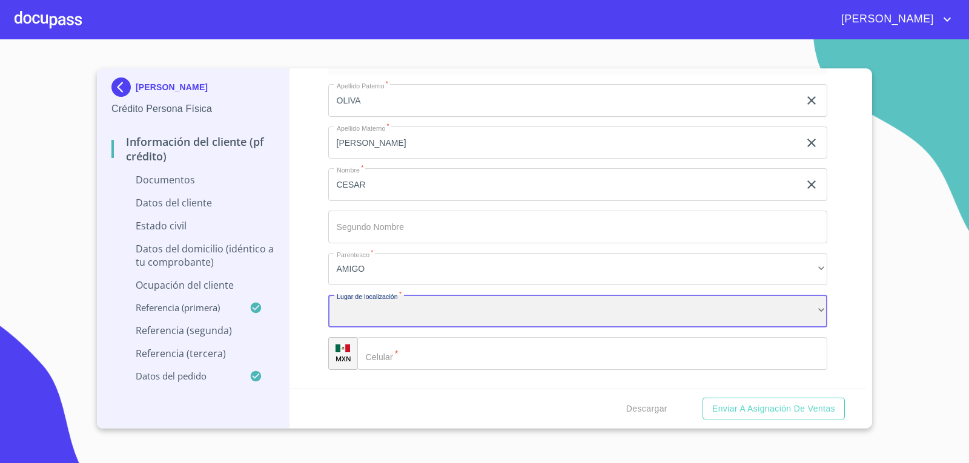
click at [412, 315] on div "​" at bounding box center [578, 311] width 500 height 33
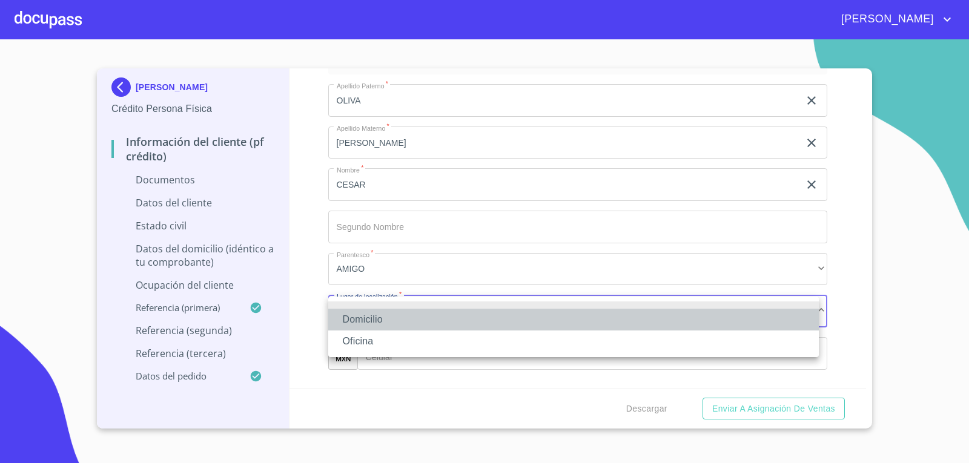
click at [409, 320] on li "Domicilio" at bounding box center [573, 320] width 490 height 22
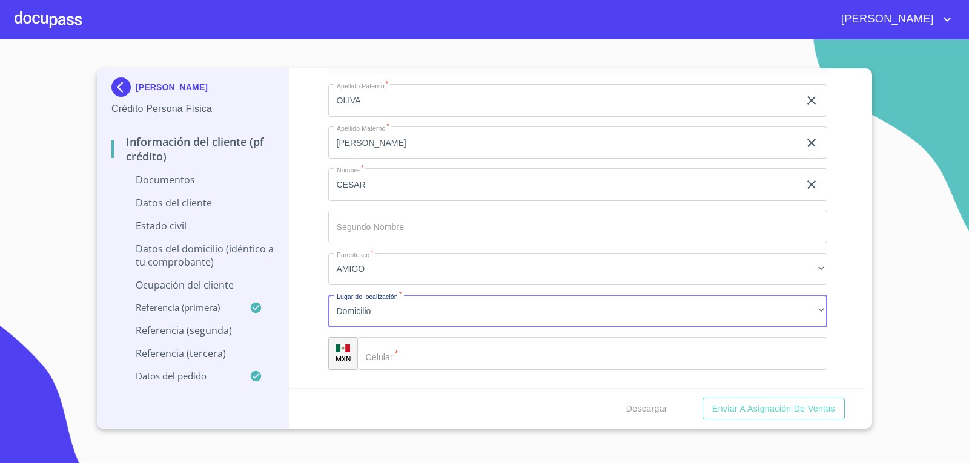
click at [412, 357] on input "Documento de identificación   *" at bounding box center [592, 353] width 470 height 33
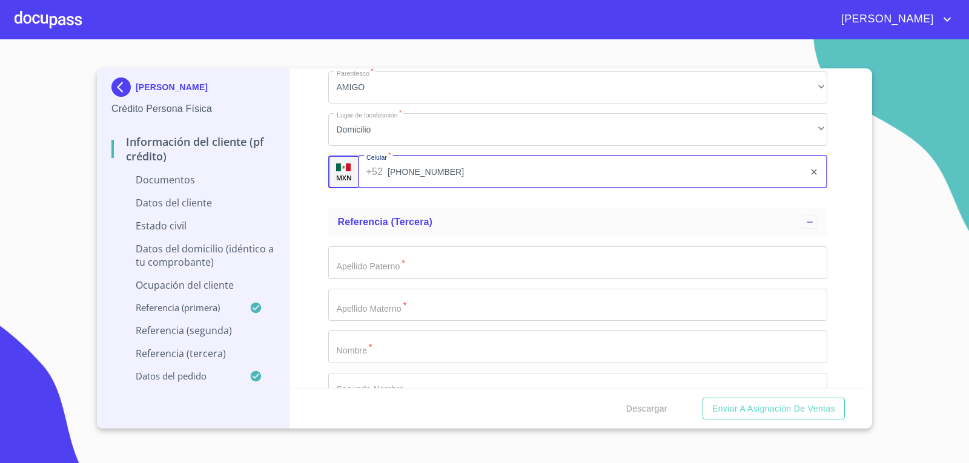
scroll to position [5241, 0]
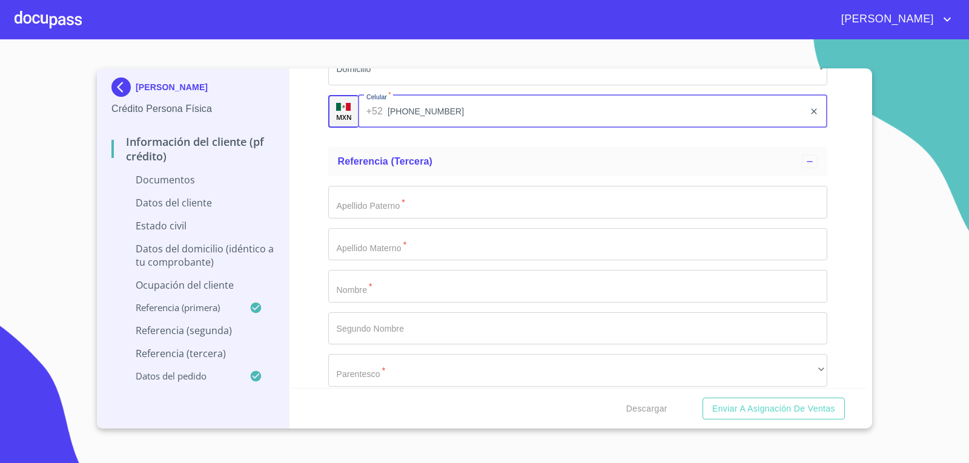
type input "[PHONE_NUMBER]"
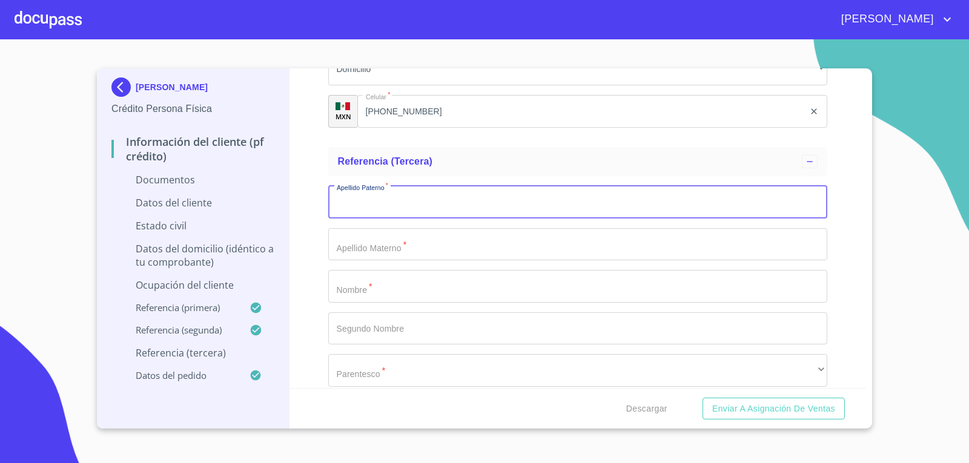
click at [377, 214] on input "Documento de identificación   *" at bounding box center [578, 202] width 500 height 33
type input "[PERSON_NAME]"
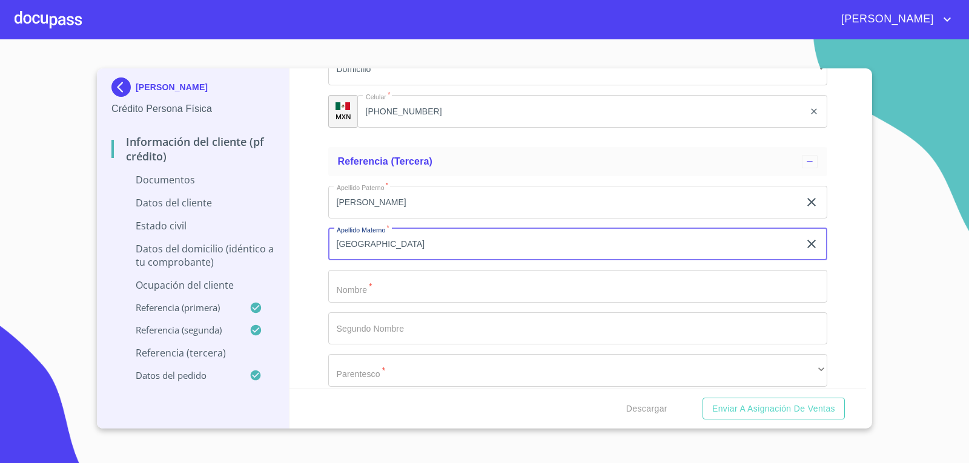
type input "[GEOGRAPHIC_DATA]"
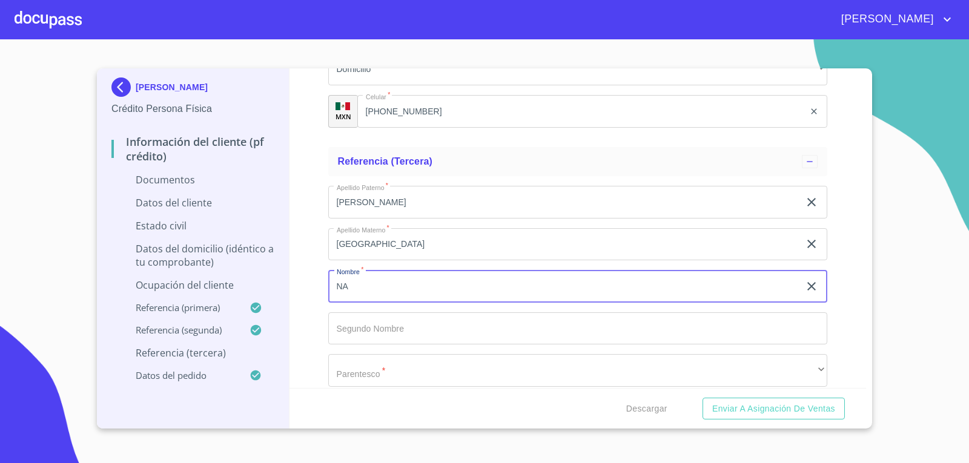
type input "N"
type input "[PERSON_NAME]"
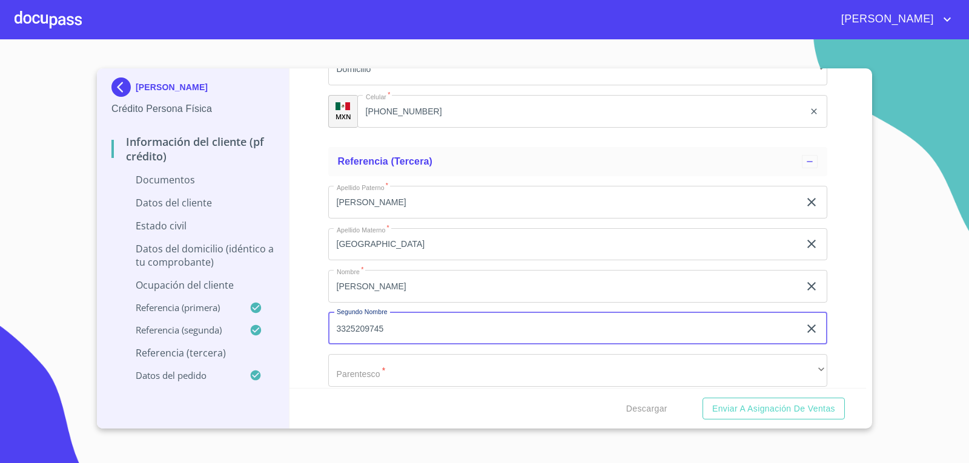
type input "3325209745"
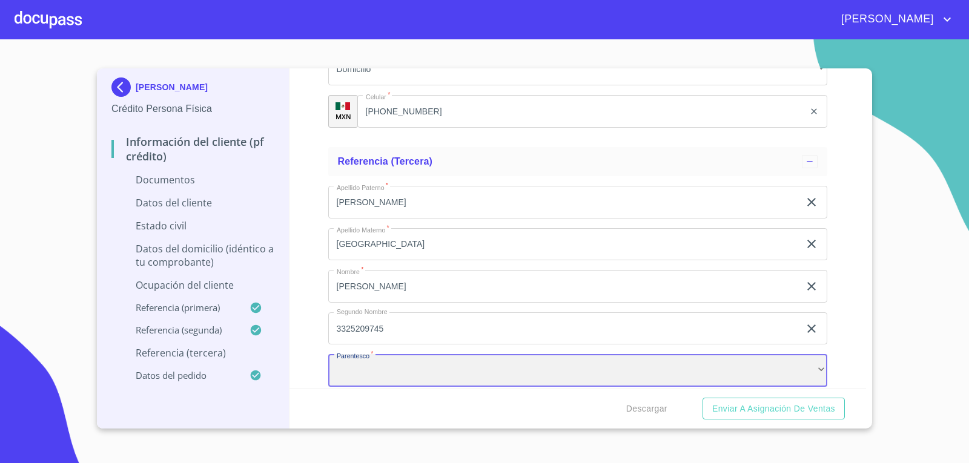
click at [501, 366] on div "​" at bounding box center [578, 370] width 500 height 33
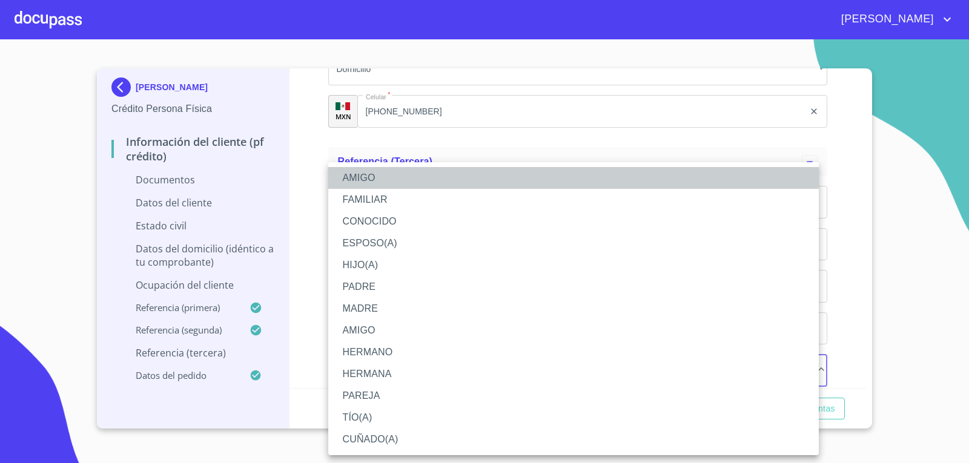
click at [375, 174] on li "AMIGO" at bounding box center [573, 178] width 490 height 22
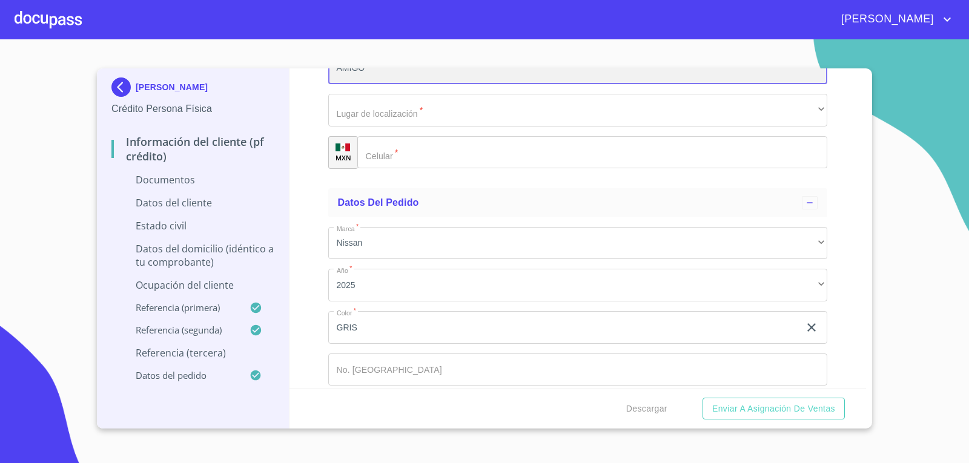
scroll to position [5423, 0]
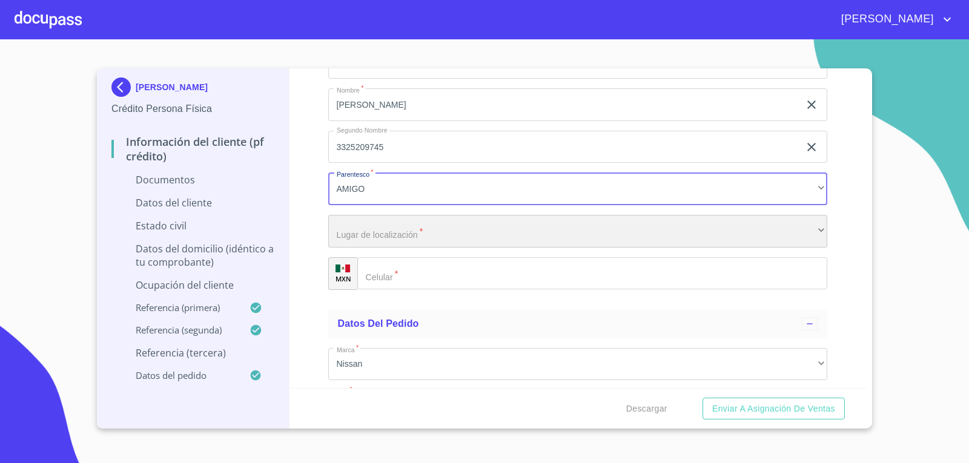
click at [513, 236] on div "​" at bounding box center [578, 231] width 500 height 33
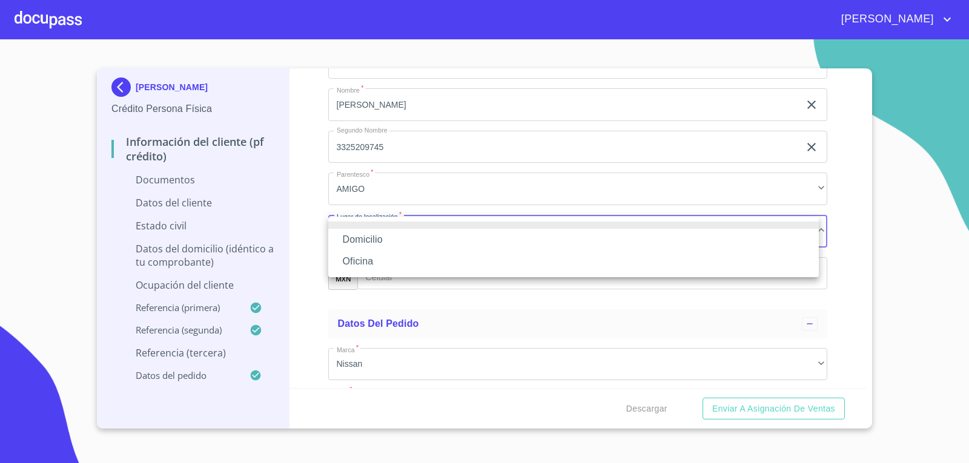
click at [512, 243] on li "Domicilio" at bounding box center [573, 240] width 490 height 22
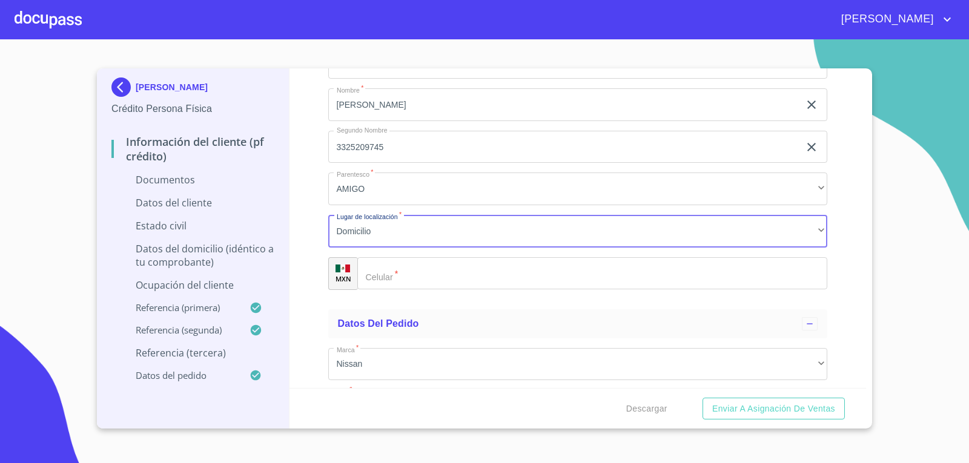
click at [490, 272] on input "Documento de identificación   *" at bounding box center [592, 273] width 470 height 33
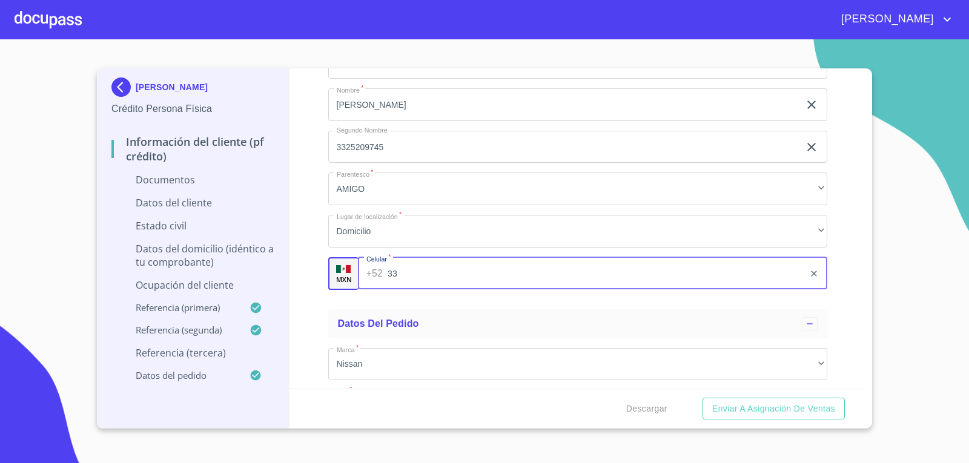
type input "3"
type input "[PHONE_NUMBER]"
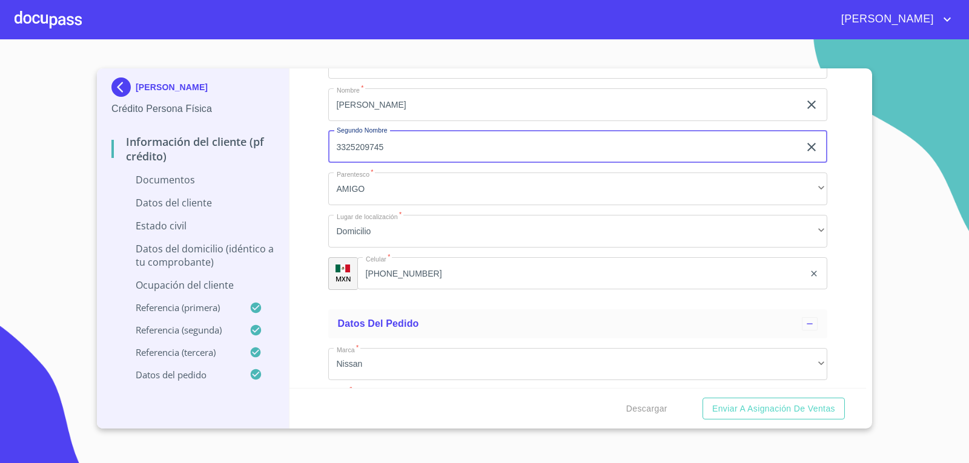
drag, startPoint x: 392, startPoint y: 148, endPoint x: 257, endPoint y: 142, distance: 135.8
click at [257, 142] on div "[PERSON_NAME] Crédito Persona Física Información del cliente (PF crédito) Docum…" at bounding box center [481, 248] width 769 height 360
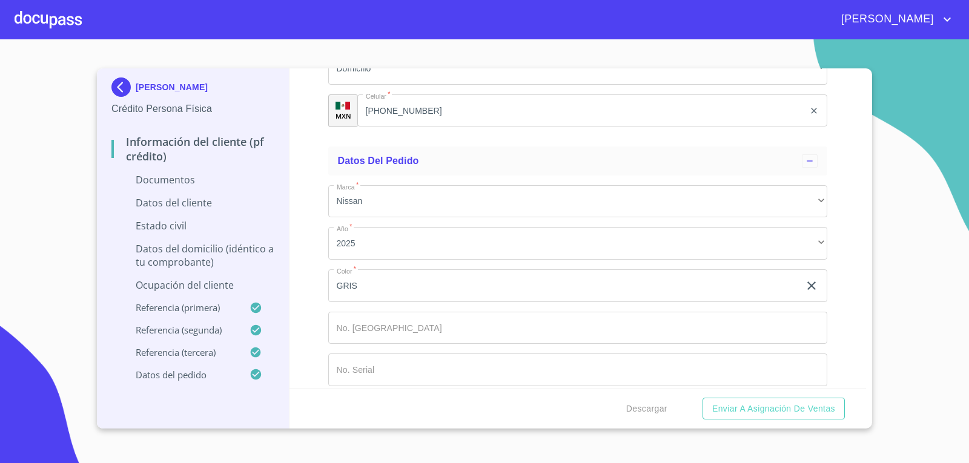
scroll to position [5598, 0]
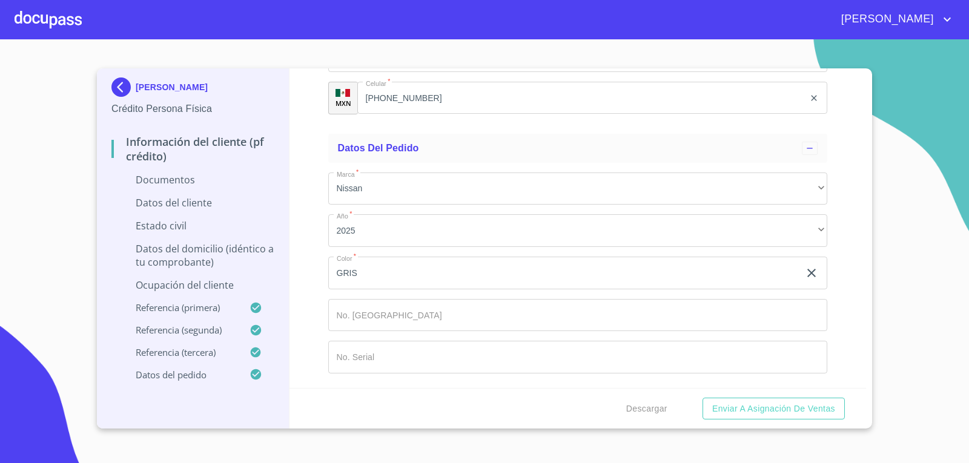
drag, startPoint x: 869, startPoint y: 370, endPoint x: 863, endPoint y: 361, distance: 10.4
click at [863, 361] on div "[PERSON_NAME] Crédito Persona Física Información del cliente (PF crédito) Docum…" at bounding box center [484, 248] width 775 height 360
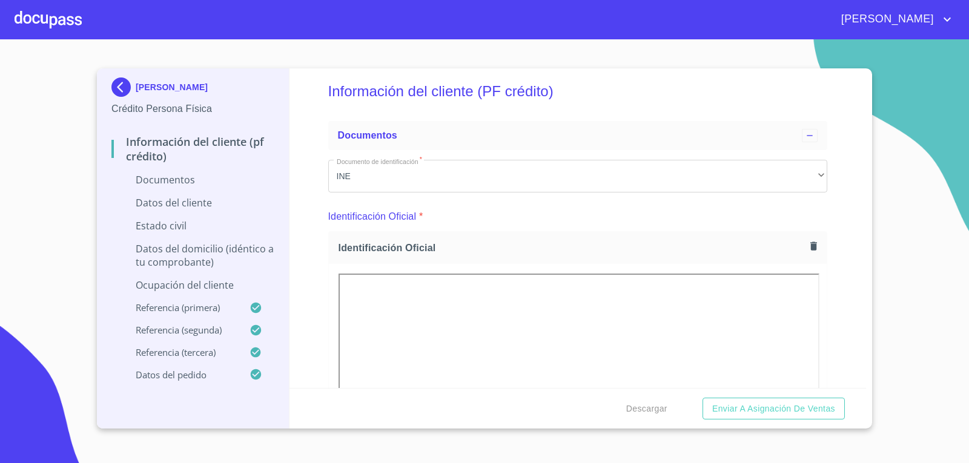
scroll to position [0, 0]
